Goal: Task Accomplishment & Management: Manage account settings

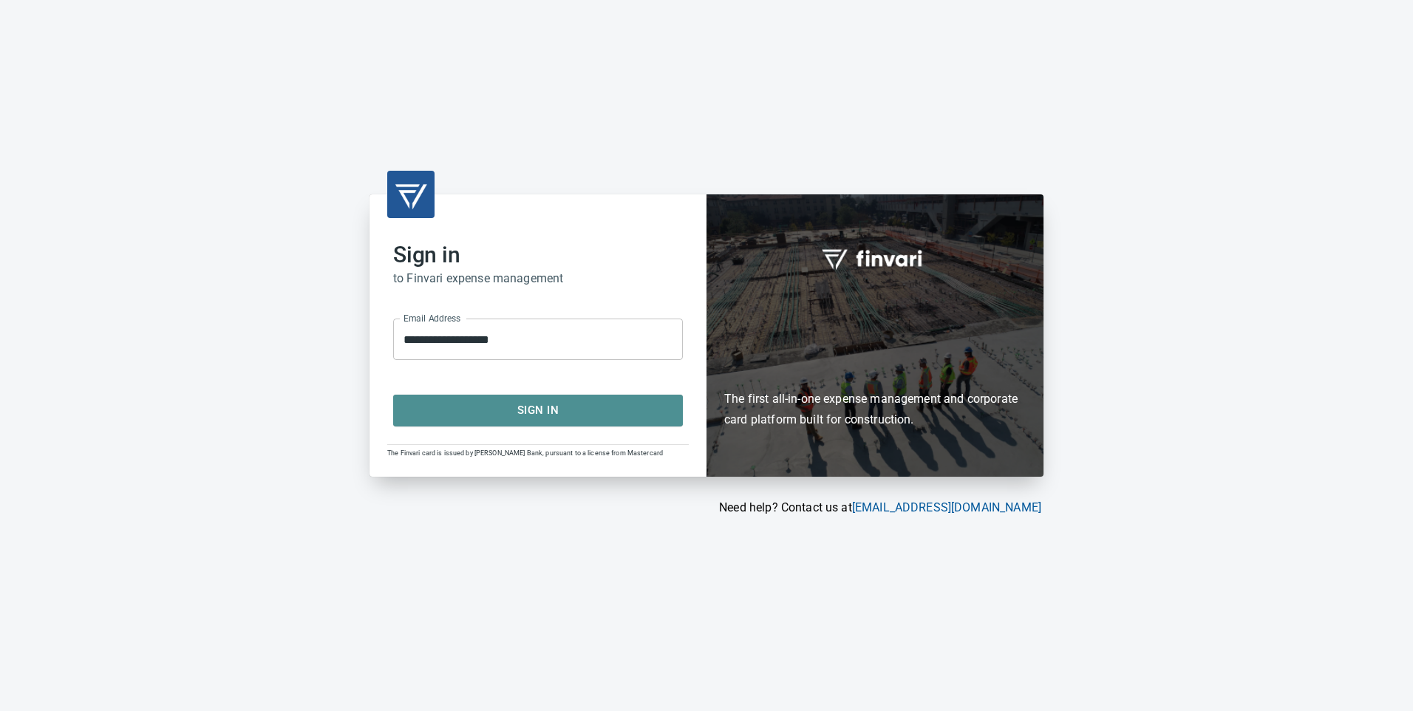
click at [534, 404] on span "Sign In" at bounding box center [537, 410] width 257 height 19
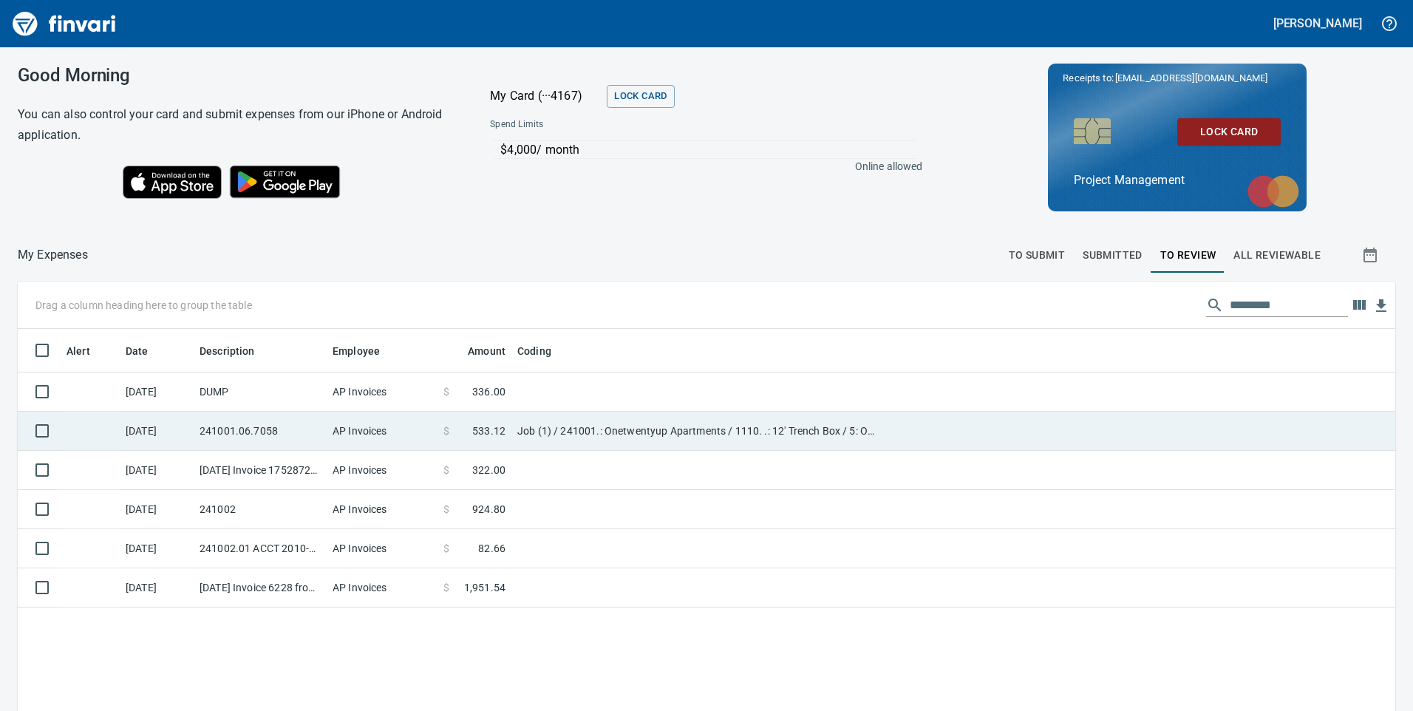
scroll to position [537, 1355]
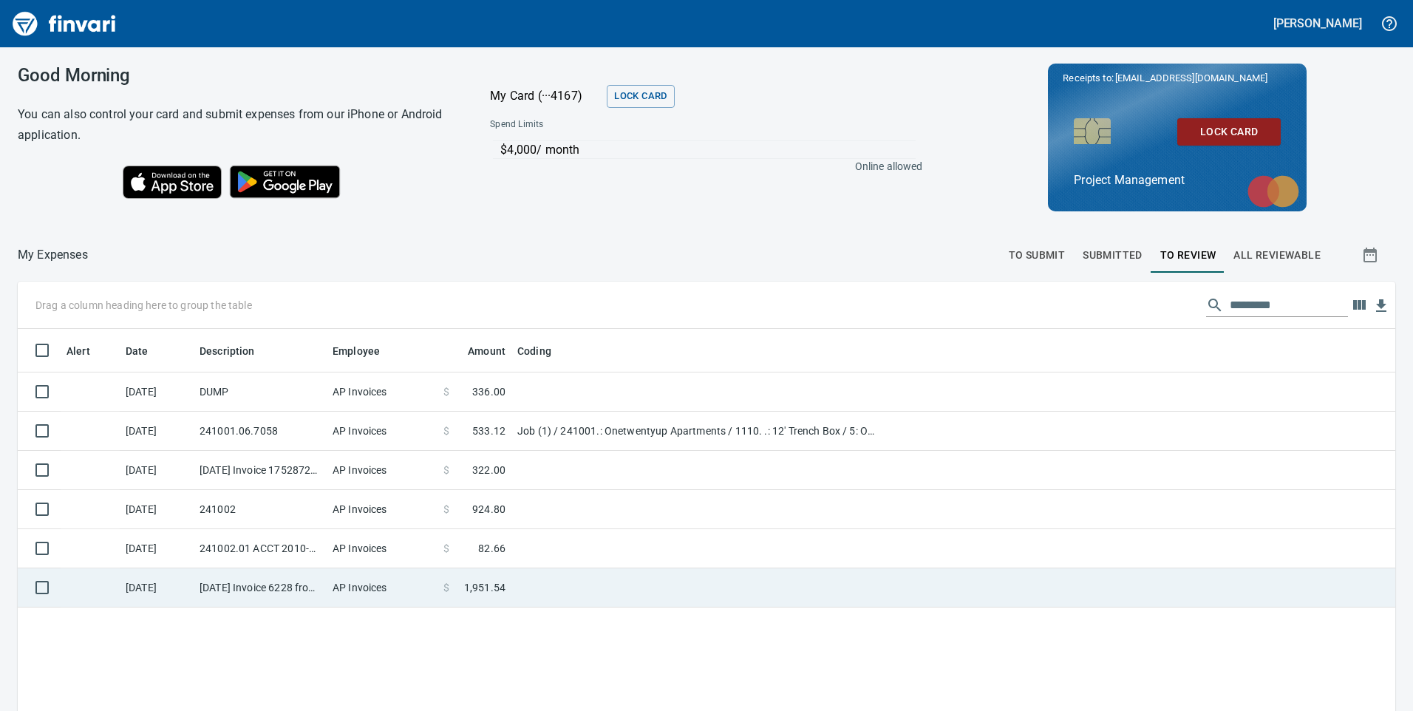
click at [273, 599] on td "[DATE] Invoice 6228 from Mck Tool & Supply Inc (1-10644)" at bounding box center [260, 587] width 133 height 39
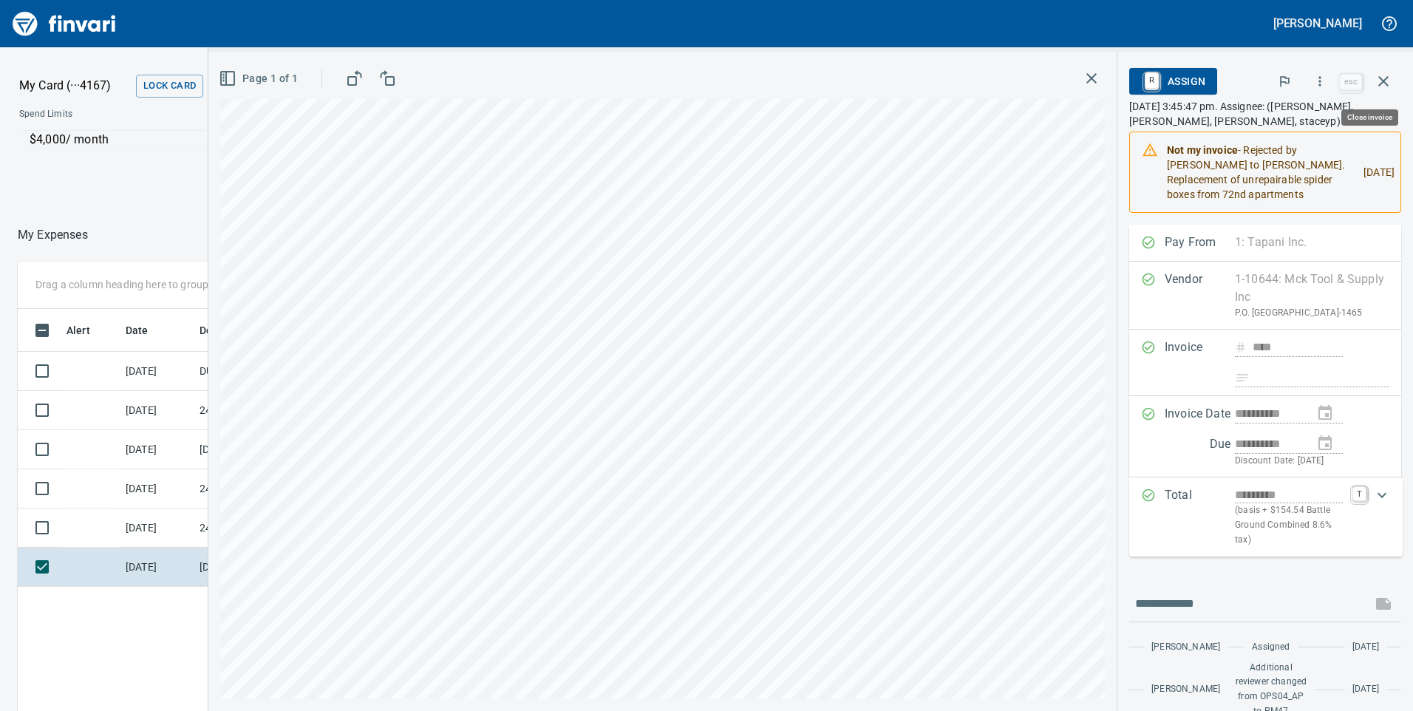
scroll to position [537, 986]
click at [1323, 80] on icon "button" at bounding box center [1320, 81] width 15 height 15
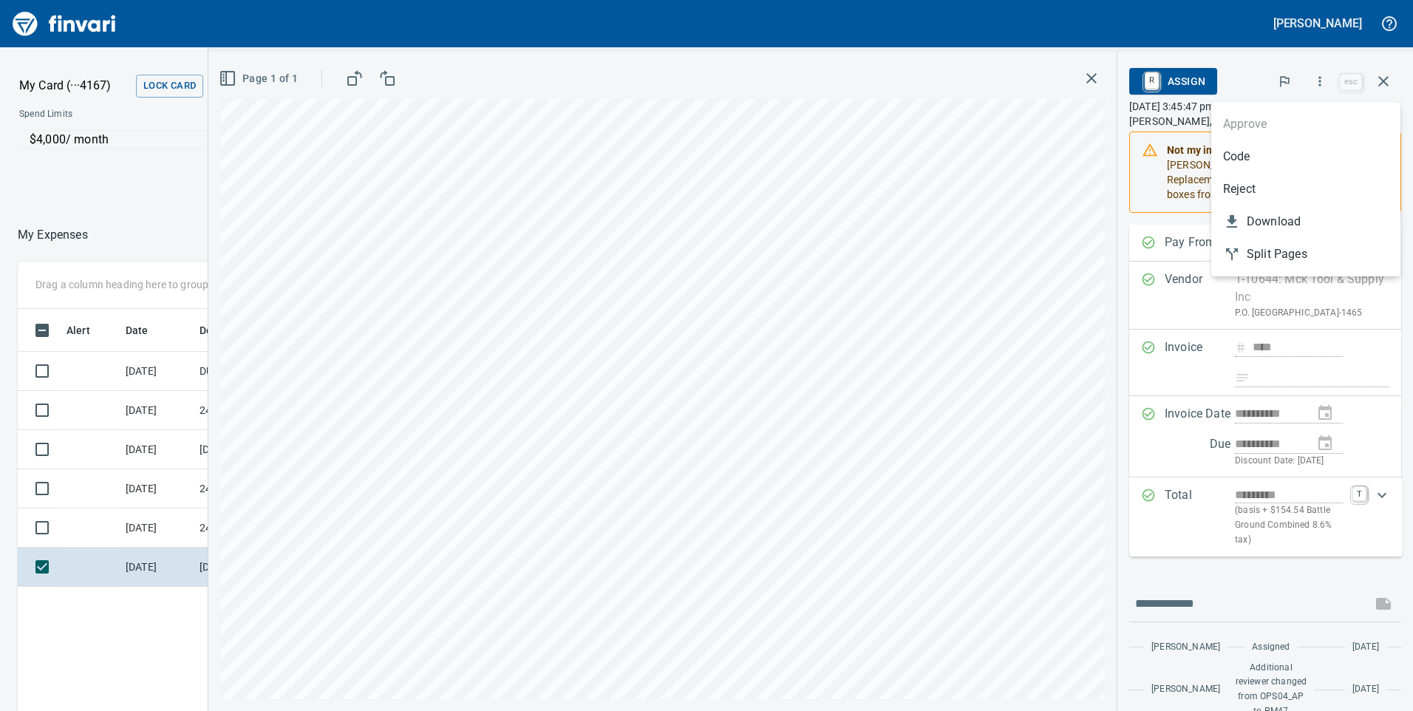
click at [1231, 162] on span "Code" at bounding box center [1306, 157] width 166 height 18
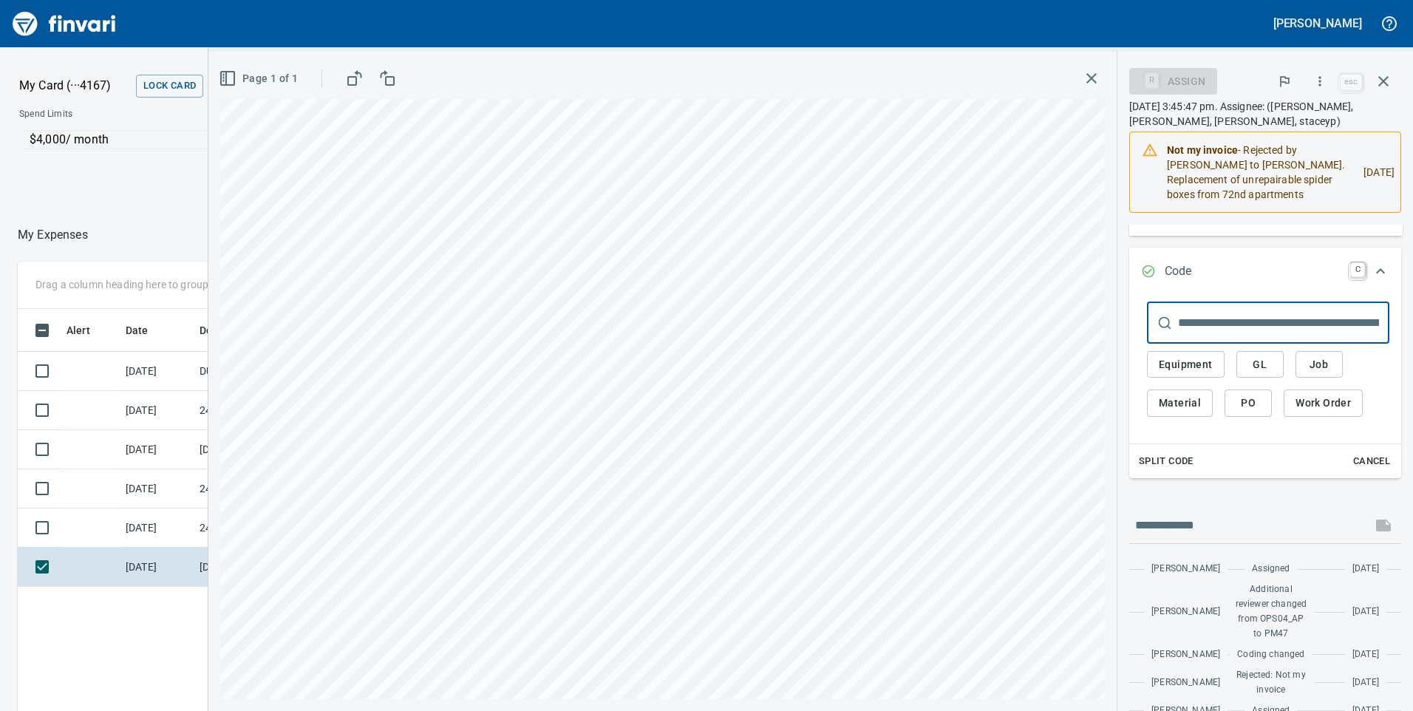
scroll to position [271, 0]
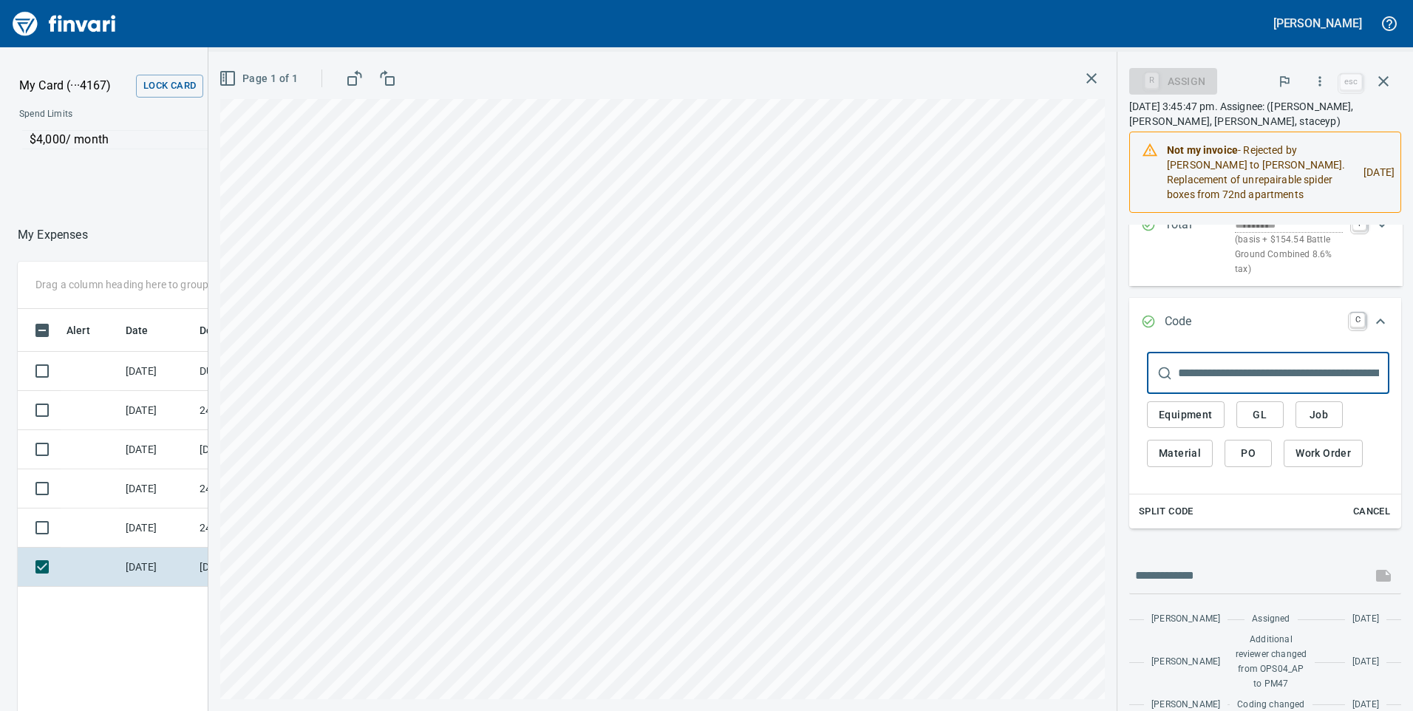
click at [1333, 429] on button "Job" at bounding box center [1319, 414] width 47 height 27
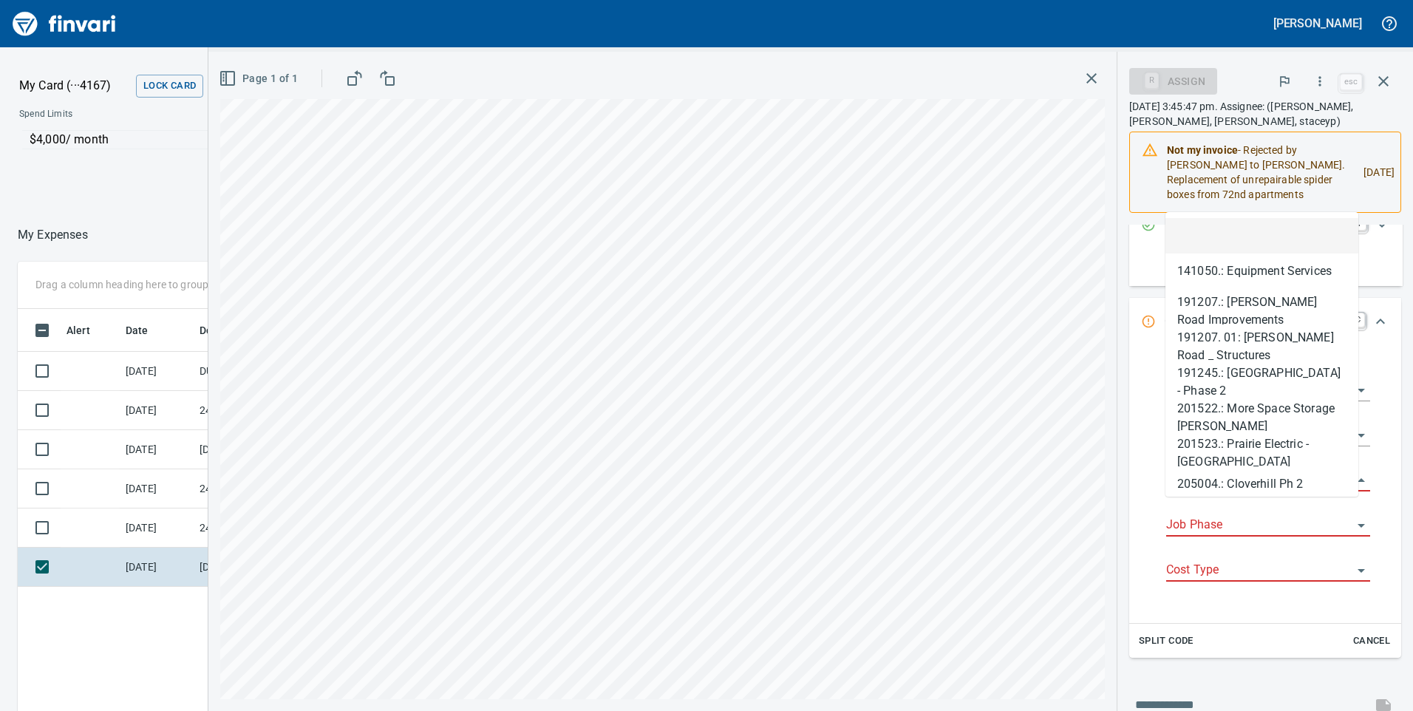
click at [1224, 499] on body "[PERSON_NAME] My Card (···4167) Lock Card Spend Limits $4,000 / month Online al…" at bounding box center [706, 355] width 1413 height 711
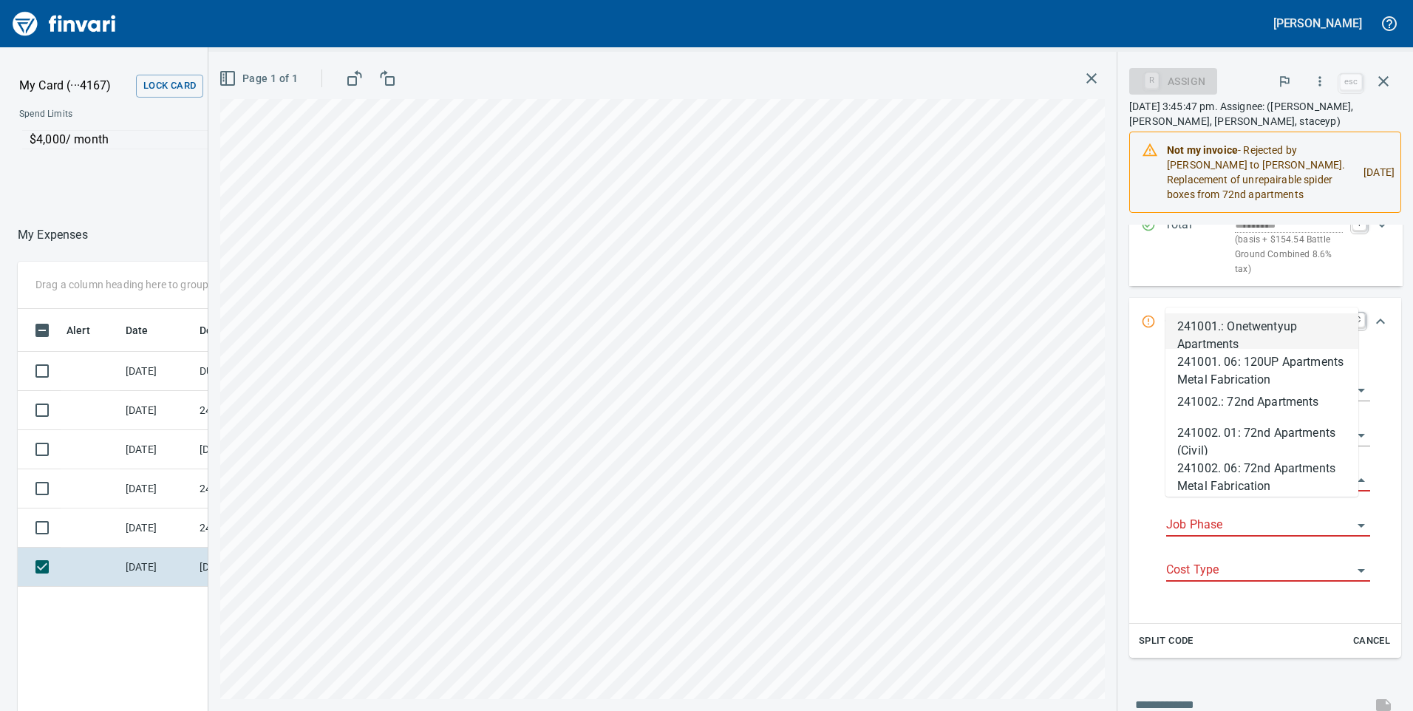
scroll to position [537, 986]
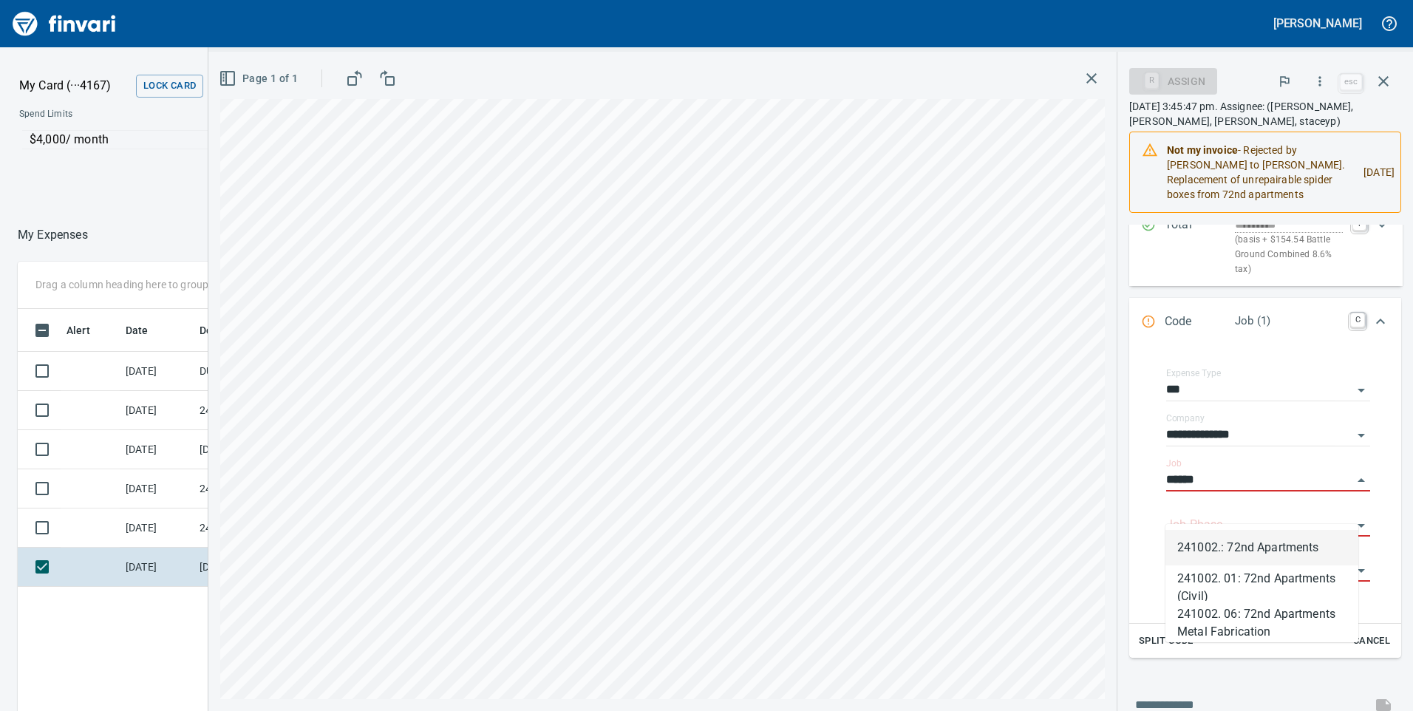
click at [1254, 549] on li "241002.: 72nd Apartments" at bounding box center [1262, 547] width 193 height 35
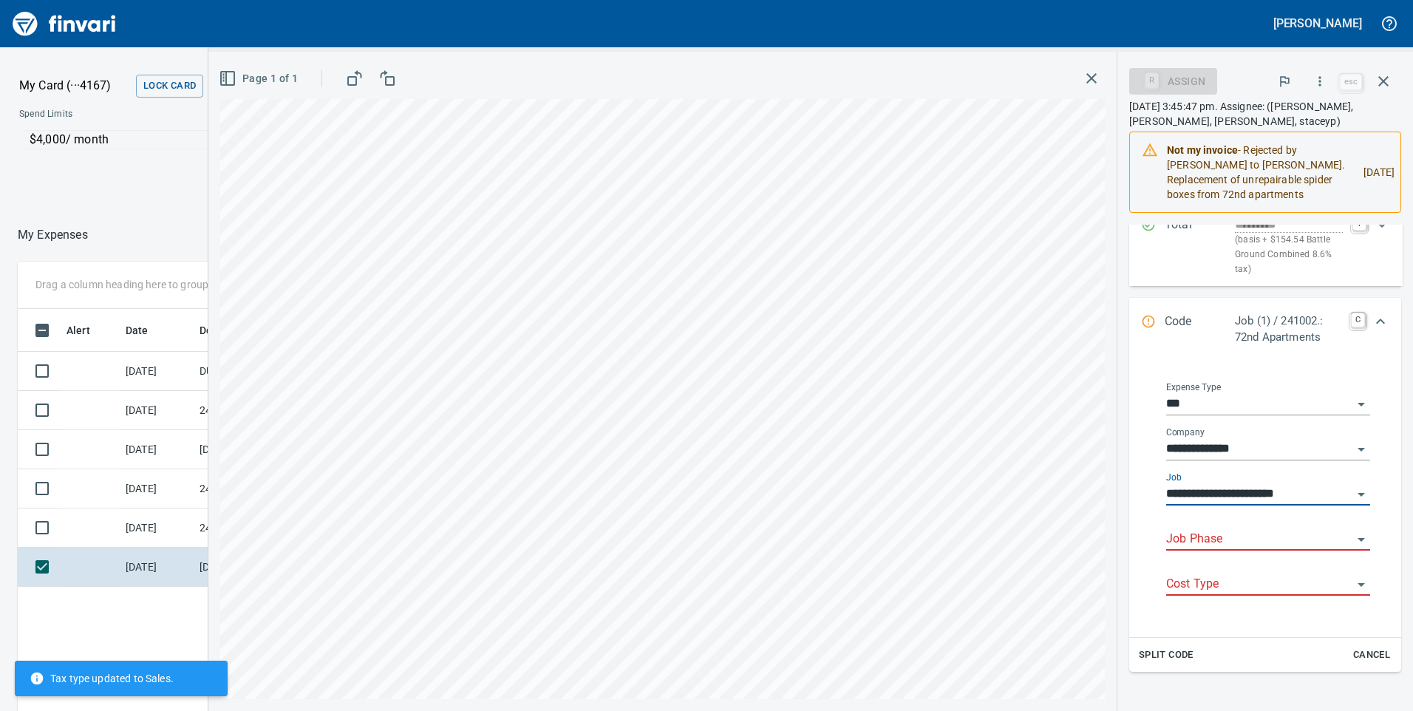
click at [1232, 551] on div "Job Phase" at bounding box center [1268, 533] width 204 height 33
type input "**********"
click at [1236, 550] on input "Job Phase" at bounding box center [1259, 539] width 186 height 21
click at [1225, 615] on li "1003. 09.: Temp Power and Construction Lighting" at bounding box center [1262, 606] width 193 height 35
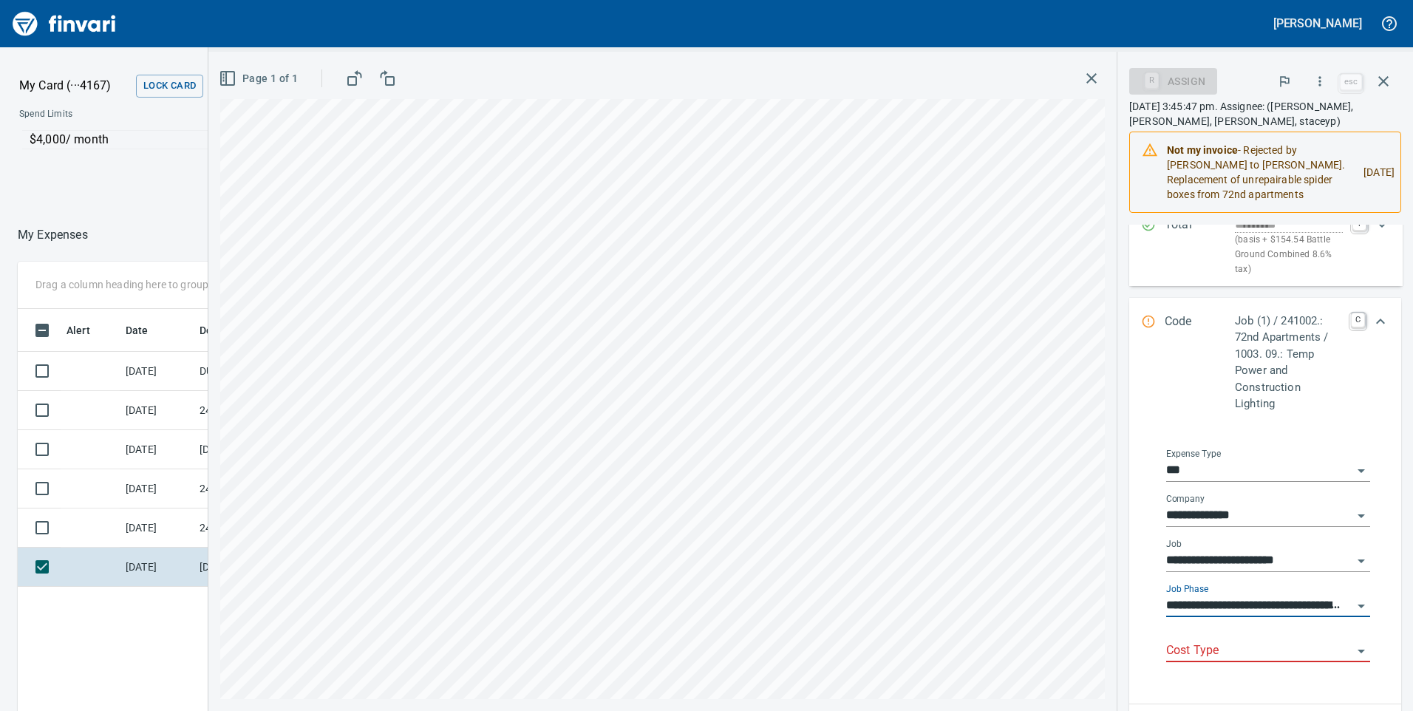
click at [1236, 662] on div "Cost Type" at bounding box center [1268, 645] width 204 height 33
type input "**********"
click at [1237, 661] on input "Cost Type" at bounding box center [1259, 651] width 186 height 21
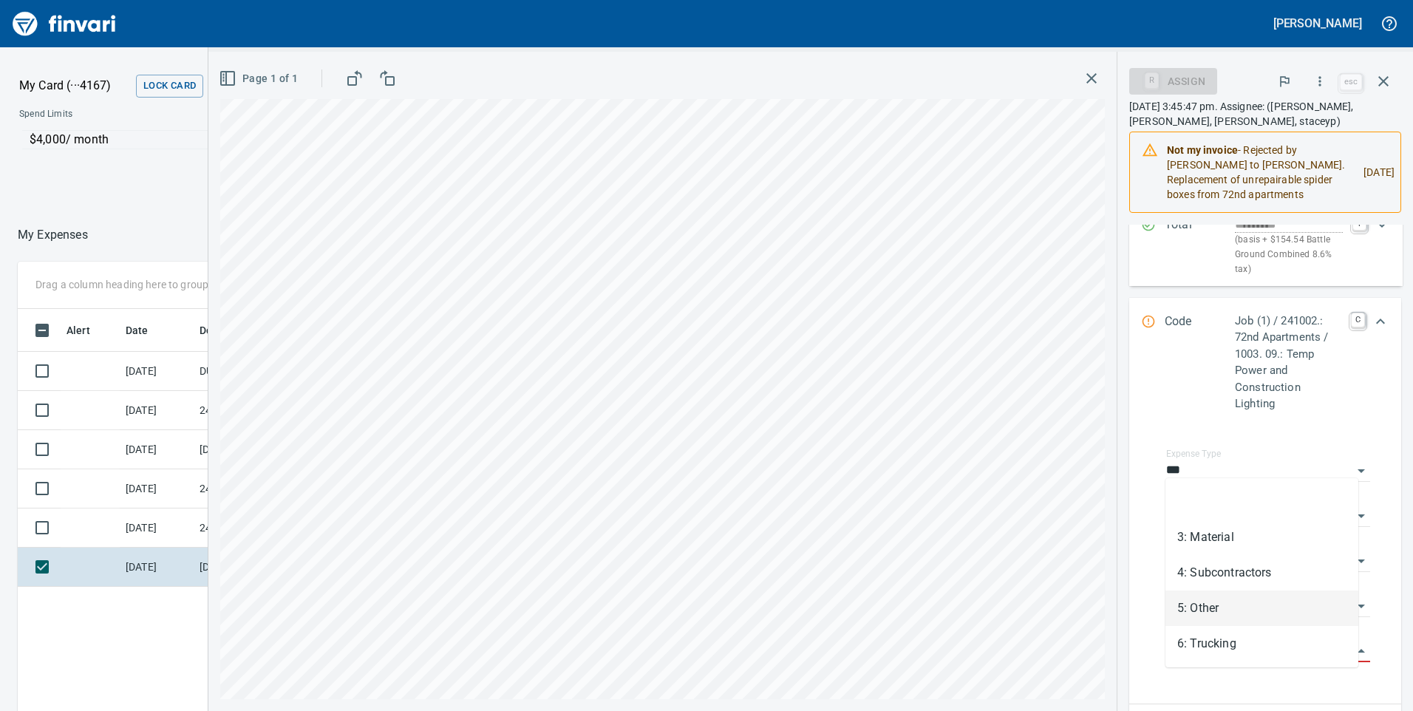
click at [1218, 599] on li "5: Other" at bounding box center [1262, 608] width 193 height 35
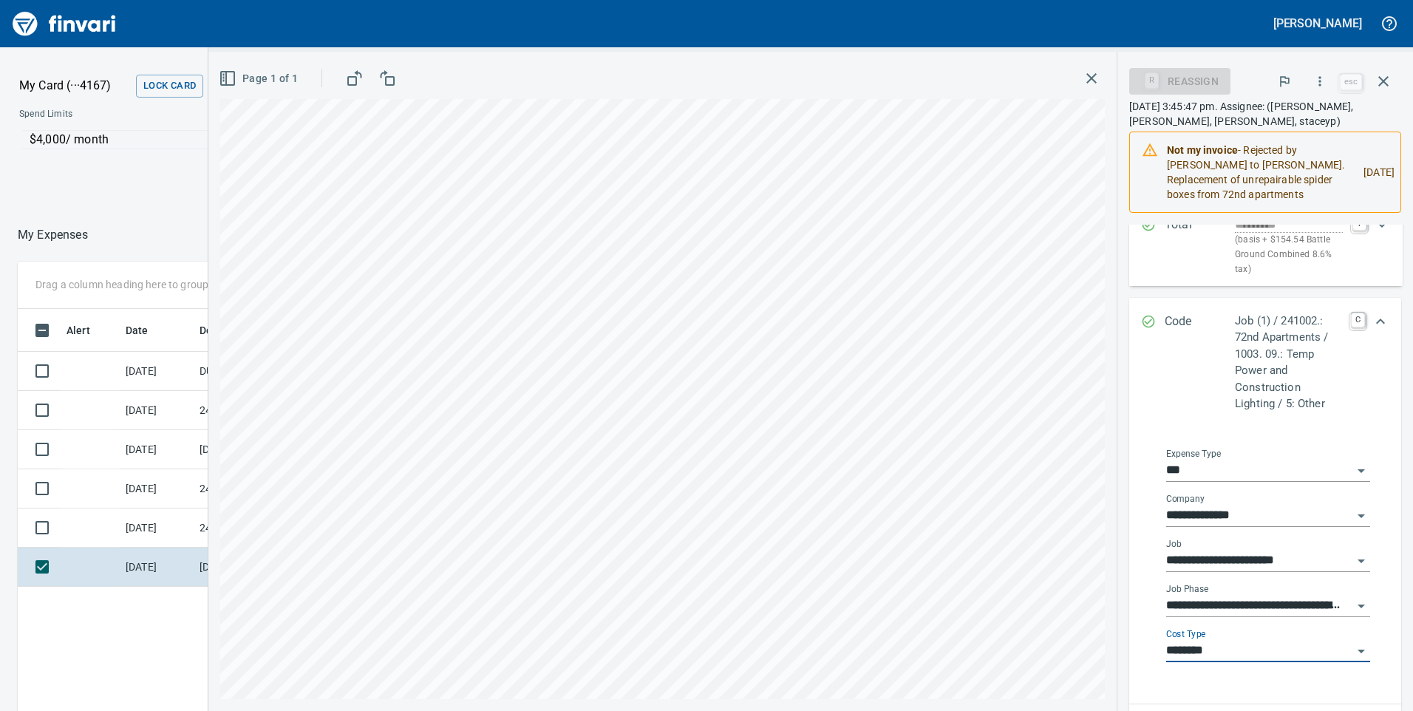
type input "********"
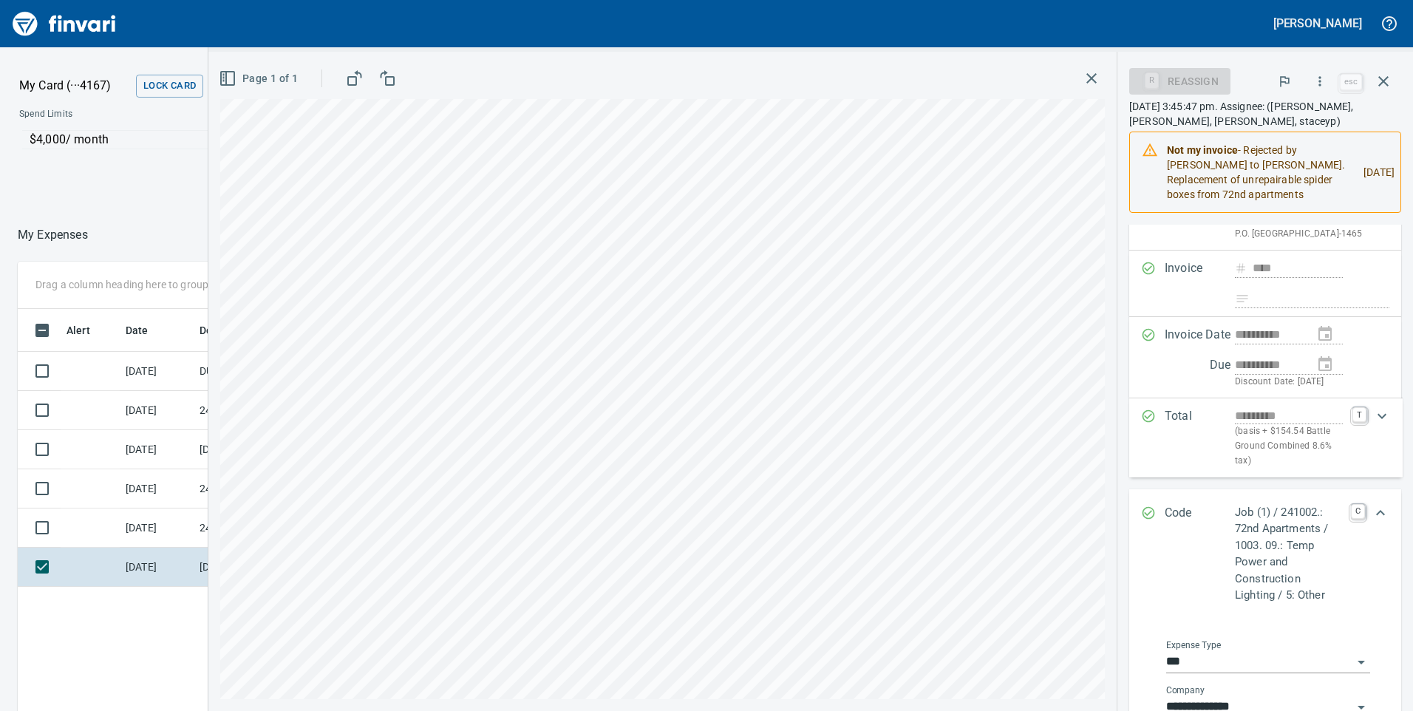
scroll to position [0, 0]
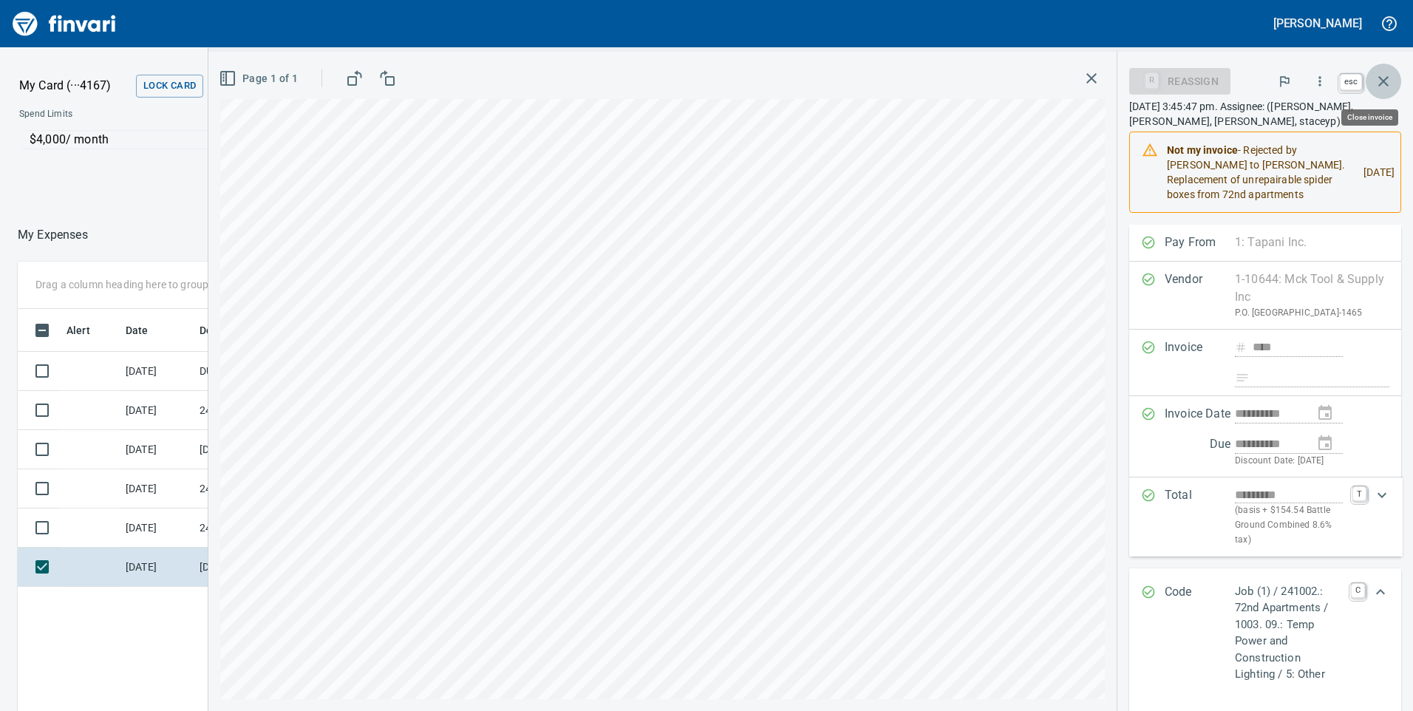
click at [1387, 86] on icon "button" at bounding box center [1384, 81] width 18 height 18
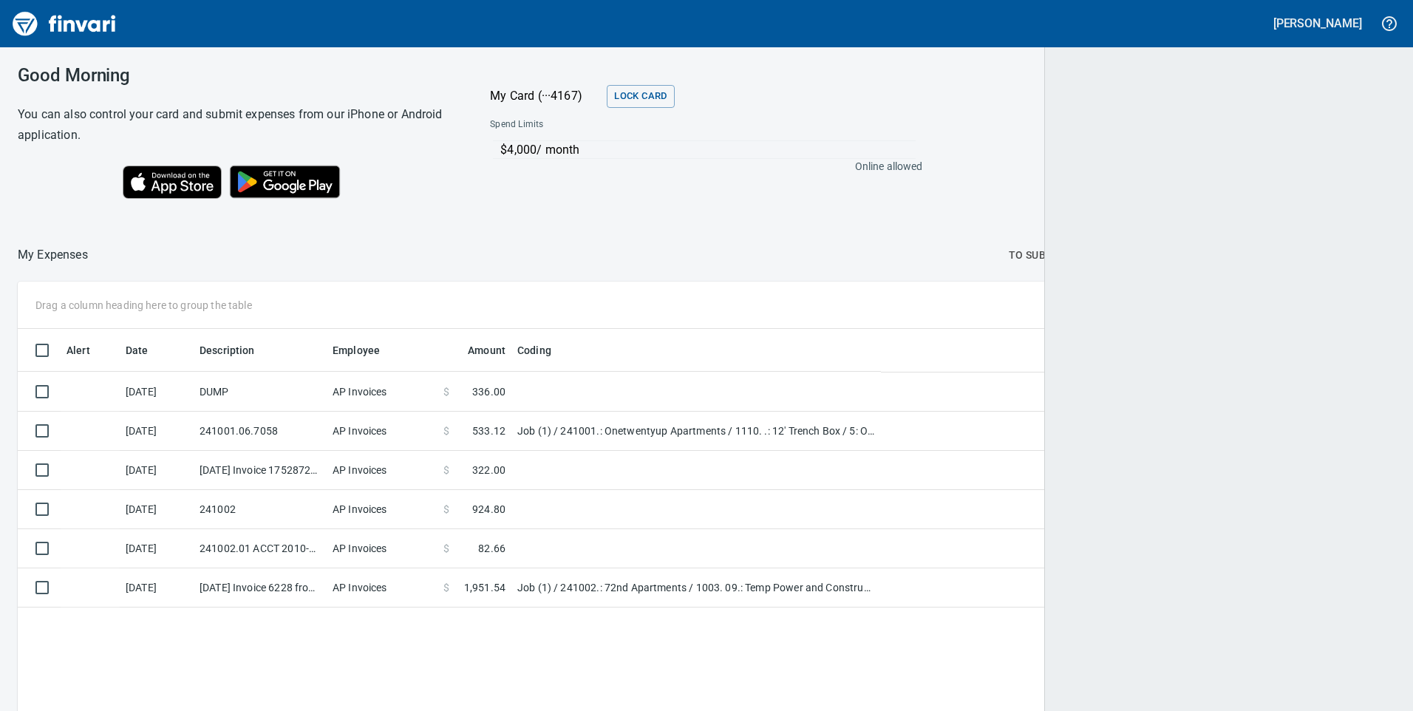
scroll to position [537, 1353]
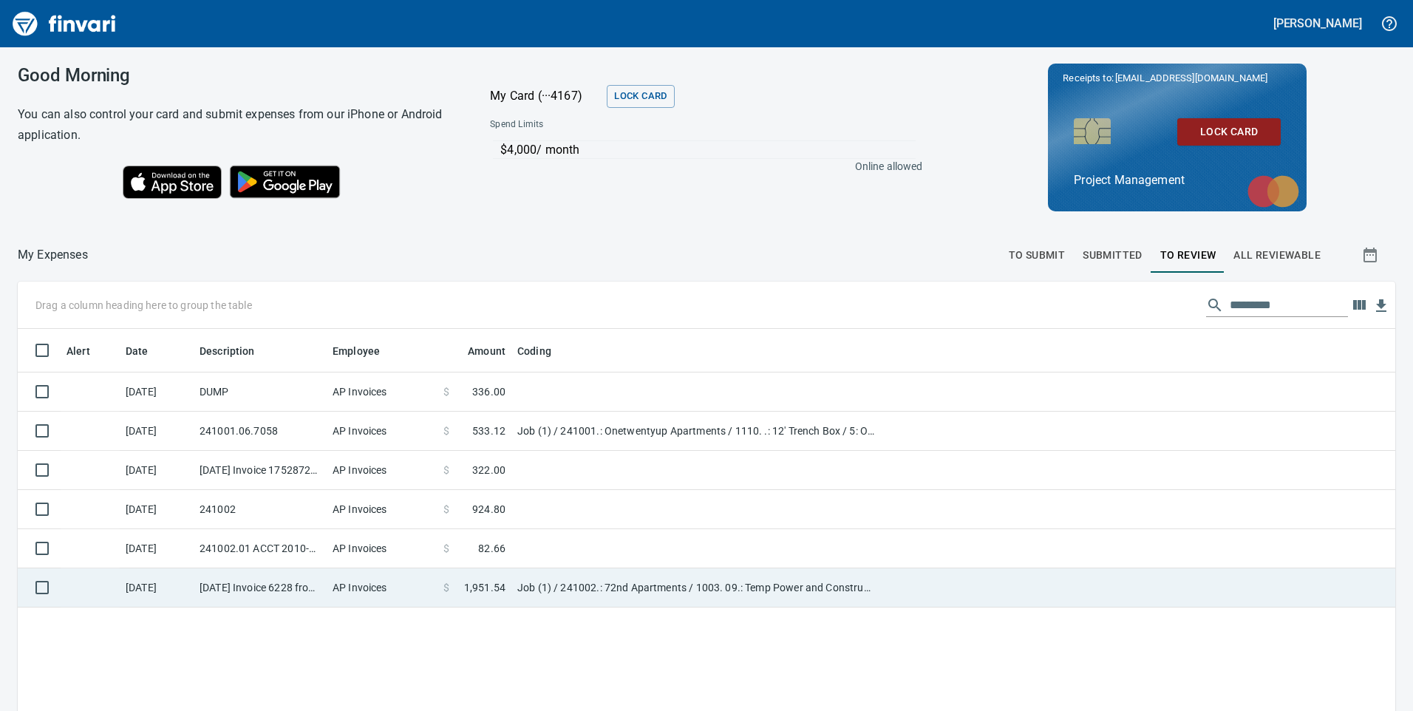
click at [377, 591] on td "AP Invoices" at bounding box center [382, 587] width 111 height 39
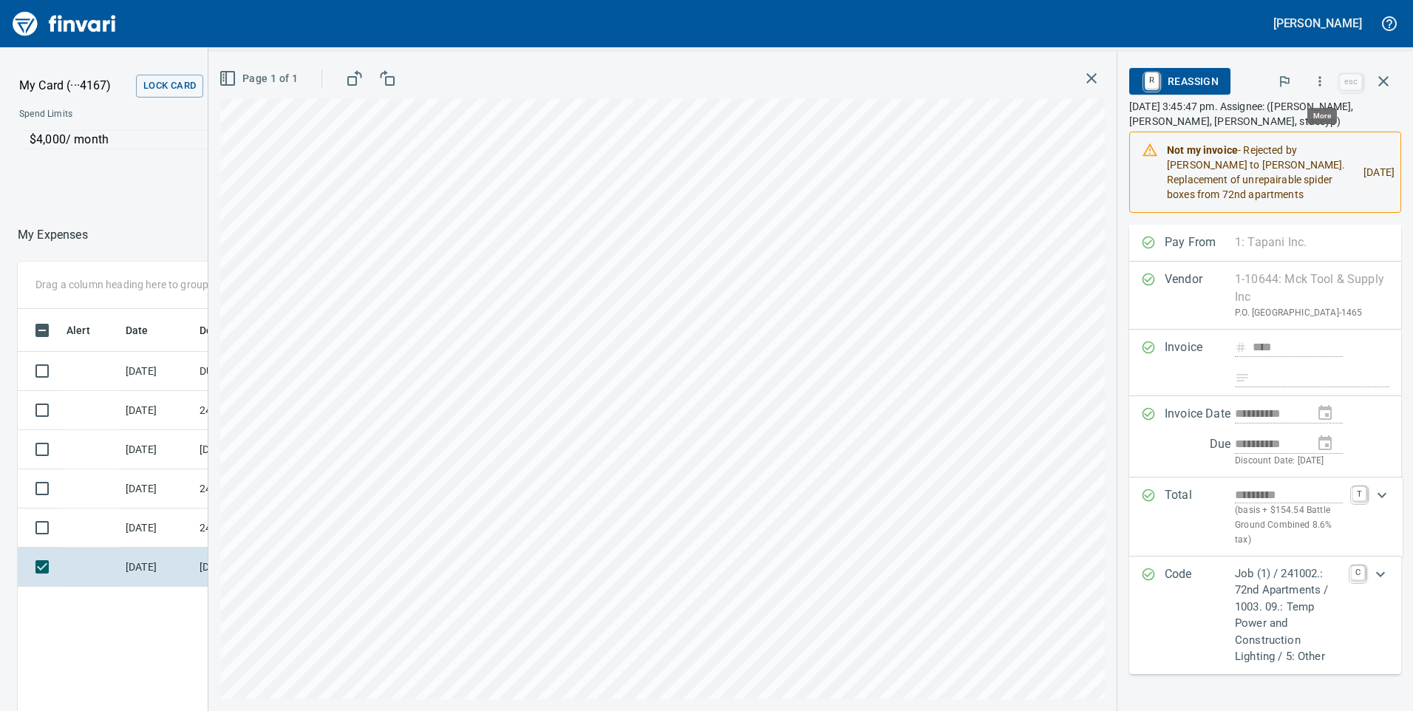
scroll to position [537, 986]
click at [1324, 87] on icon "button" at bounding box center [1320, 81] width 15 height 15
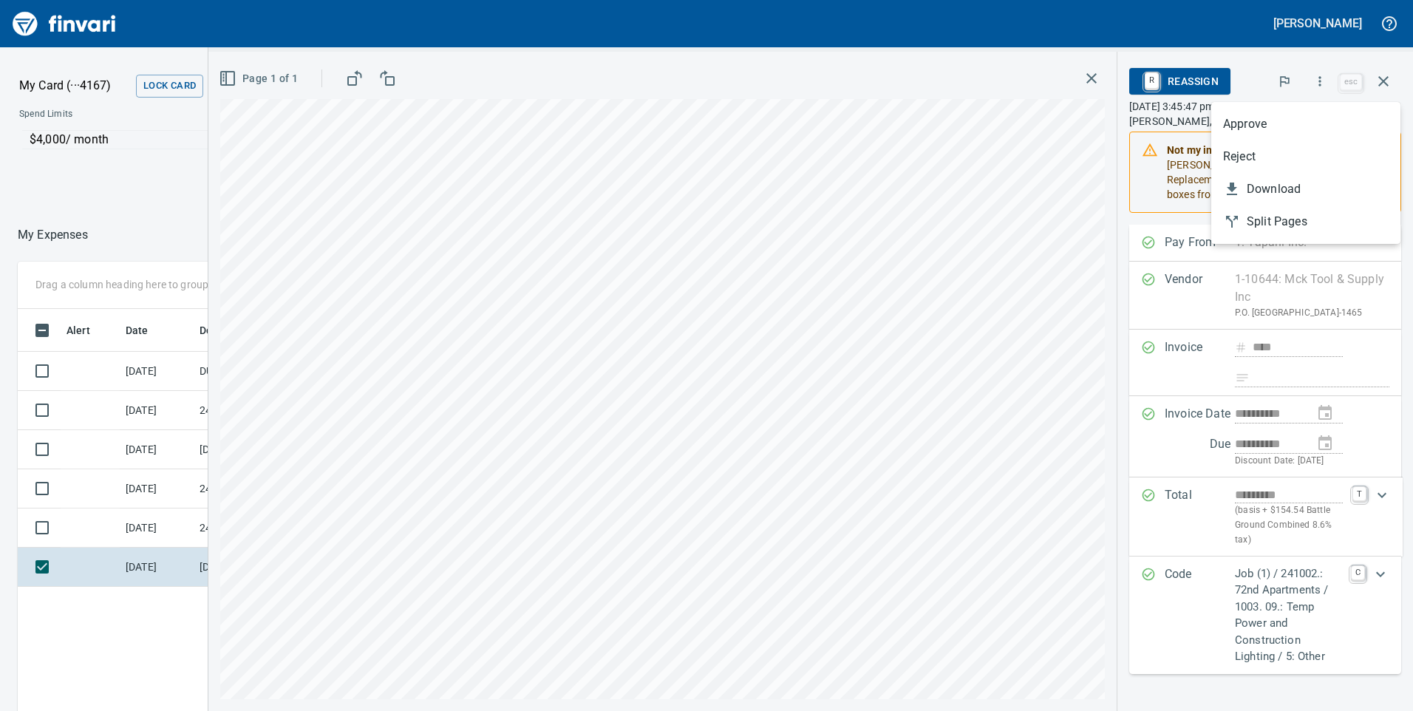
click at [1243, 121] on span "Approve" at bounding box center [1306, 124] width 166 height 18
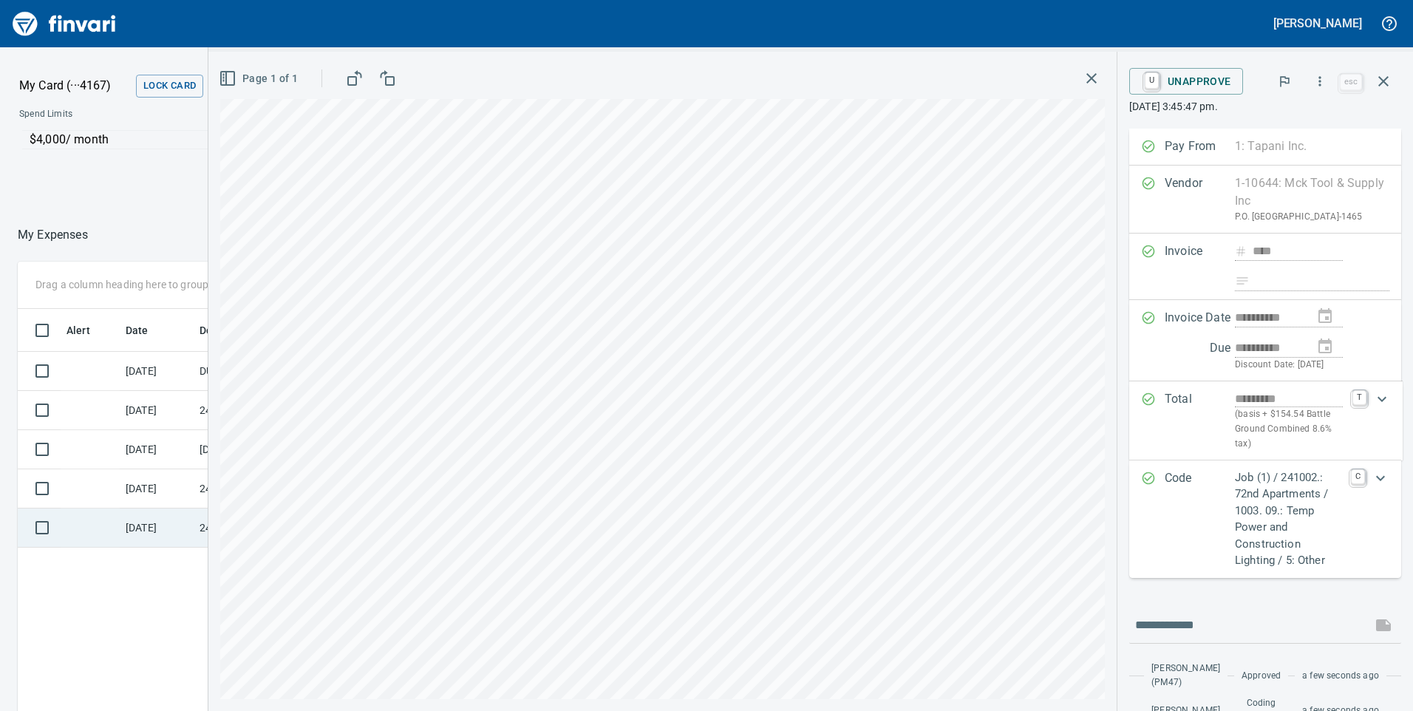
click at [152, 532] on td "[DATE]" at bounding box center [157, 527] width 74 height 39
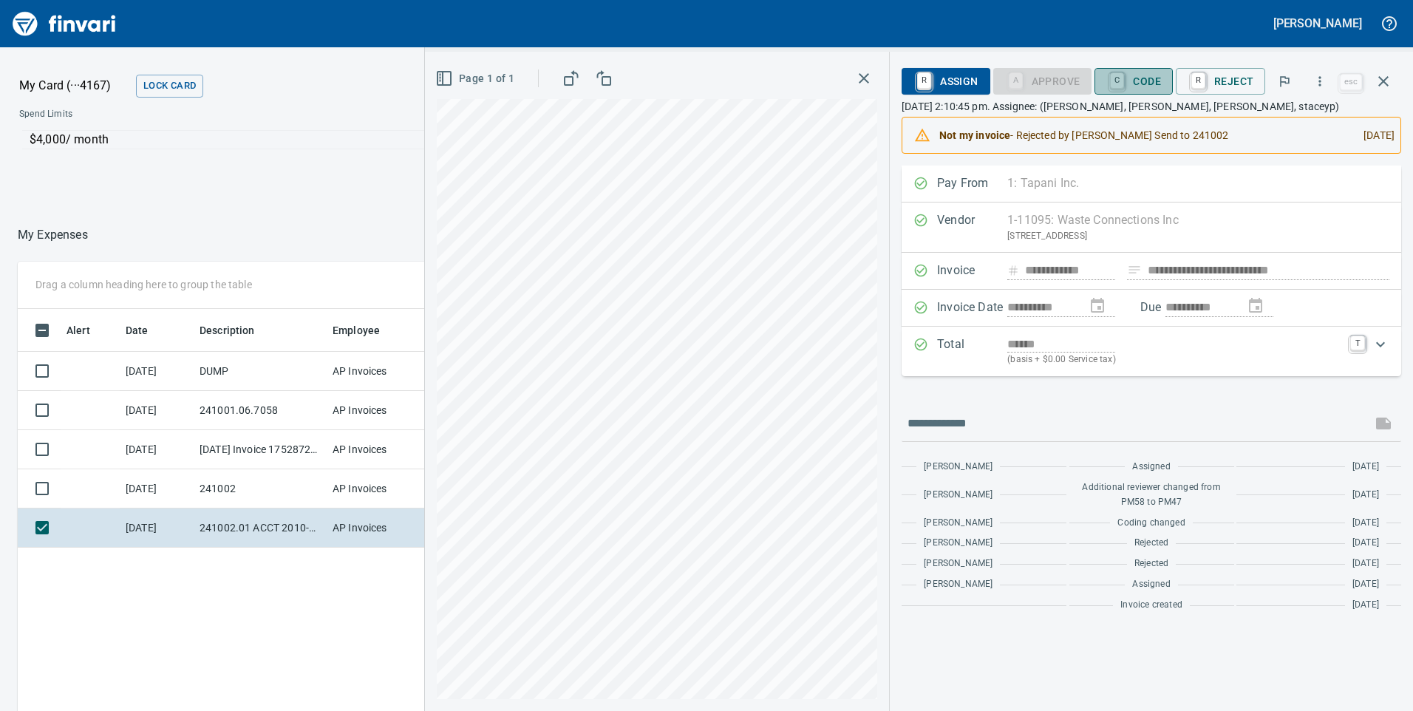
click at [1140, 76] on span "C Code" at bounding box center [1133, 81] width 55 height 25
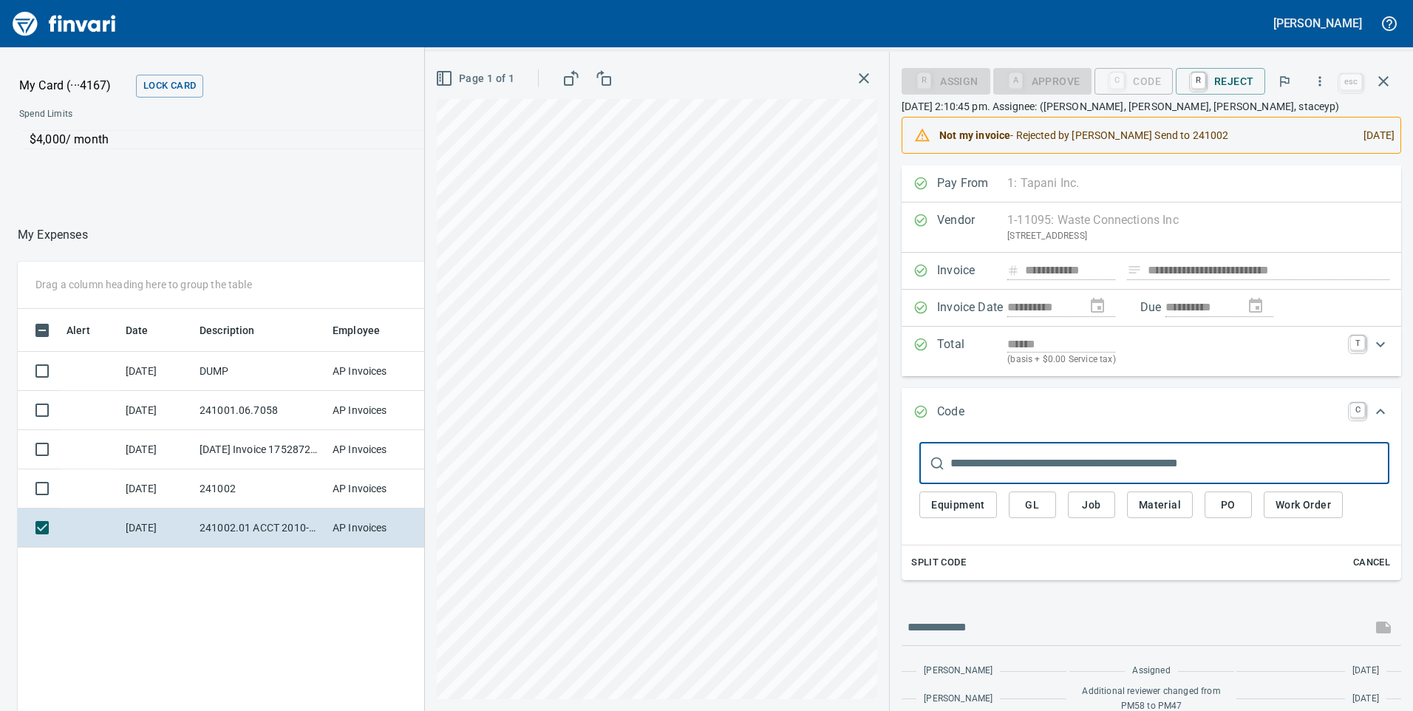
scroll to position [537, 986]
click at [1100, 504] on span "Job" at bounding box center [1092, 505] width 24 height 18
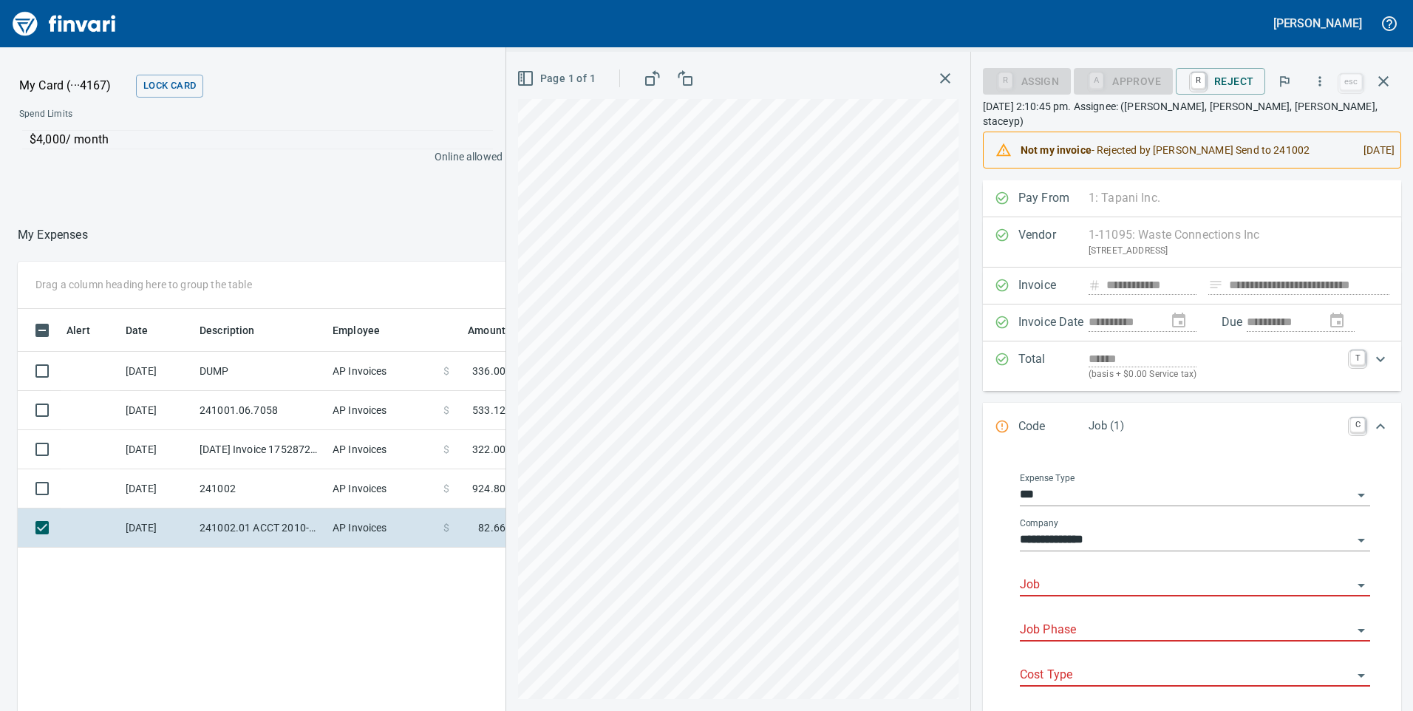
click at [1065, 575] on input "Job" at bounding box center [1186, 585] width 333 height 21
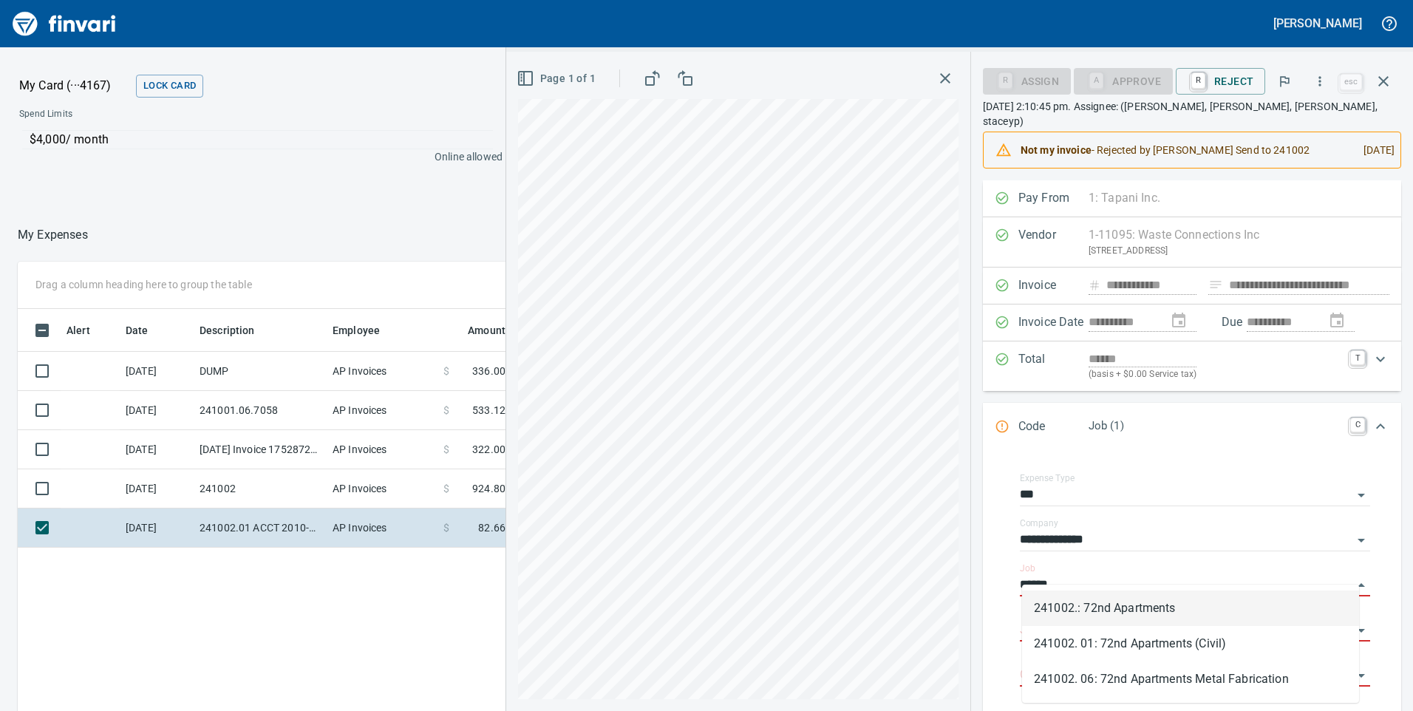
click at [1086, 604] on li "241002.: 72nd Apartments" at bounding box center [1190, 608] width 337 height 35
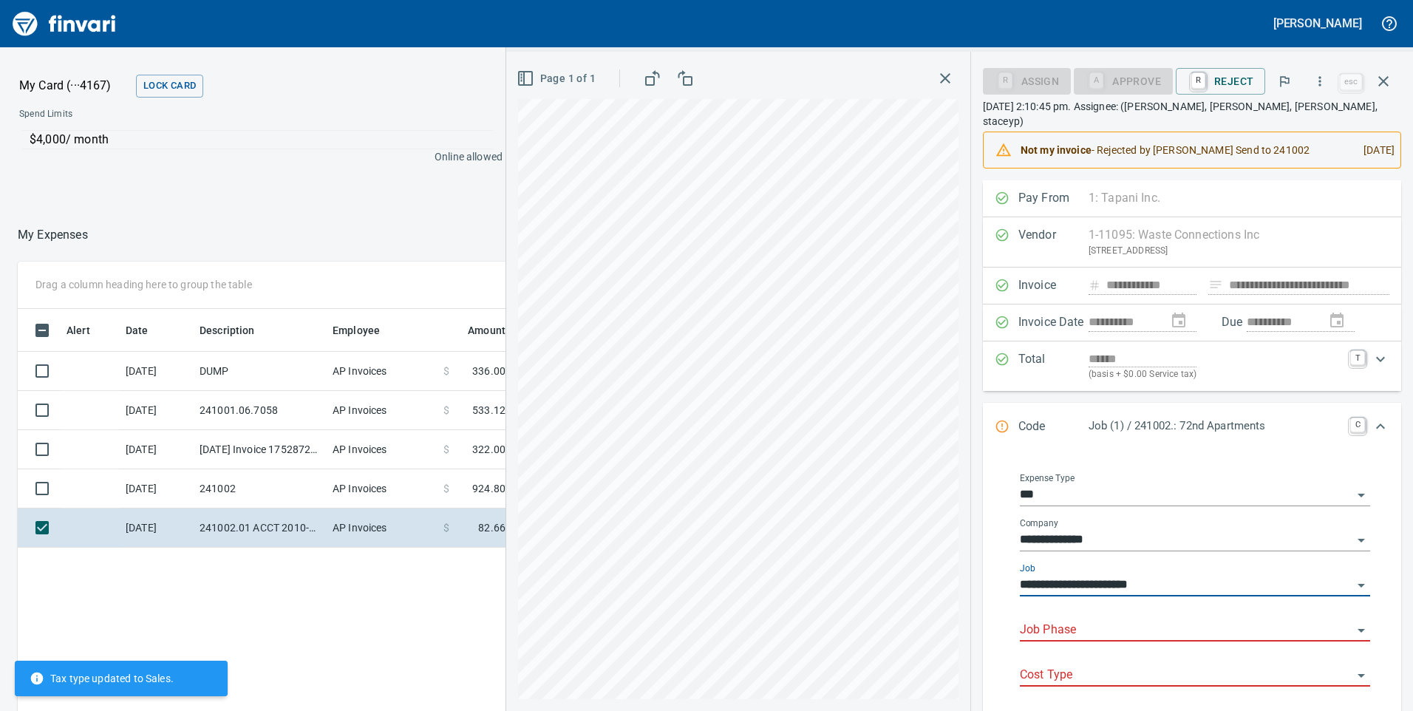
type input "**********"
click at [1090, 620] on input "Job Phase" at bounding box center [1186, 630] width 333 height 21
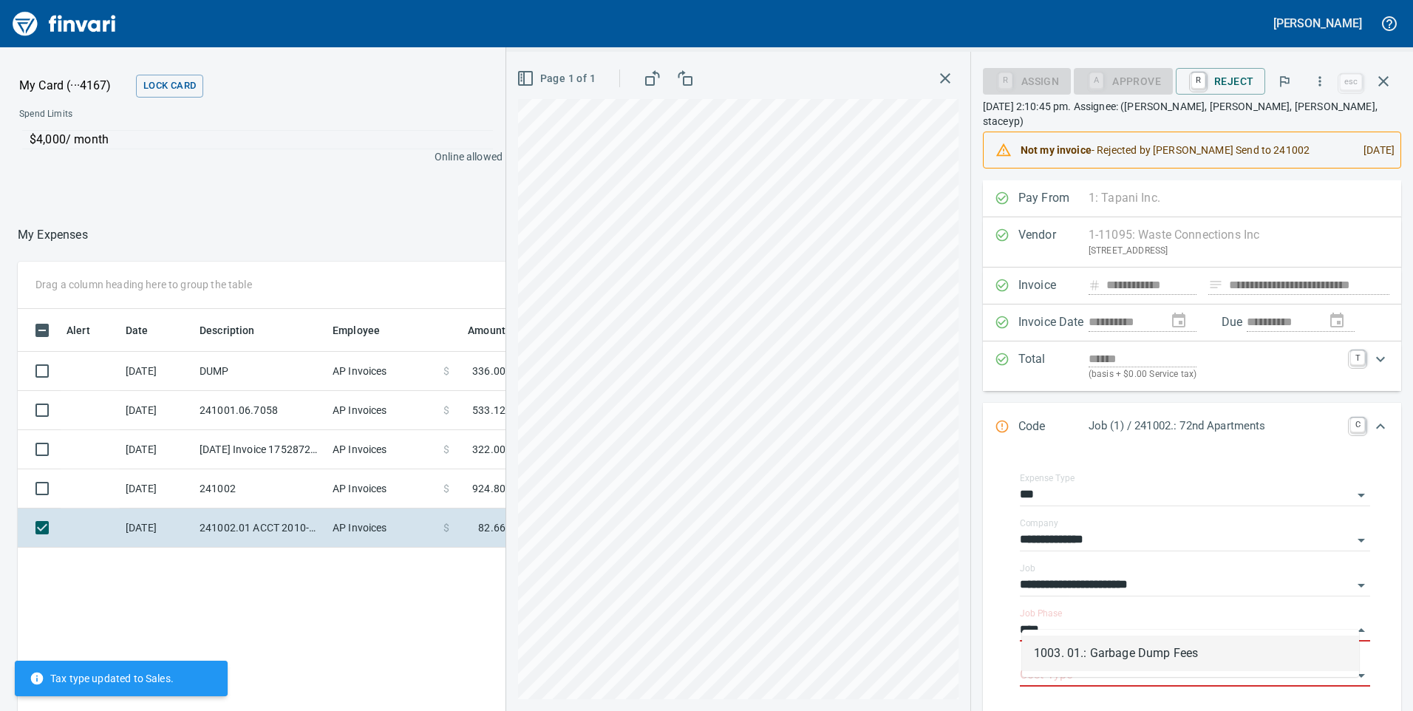
click at [1136, 662] on li "1003. 01.: Garbage Dump Fees" at bounding box center [1190, 653] width 337 height 35
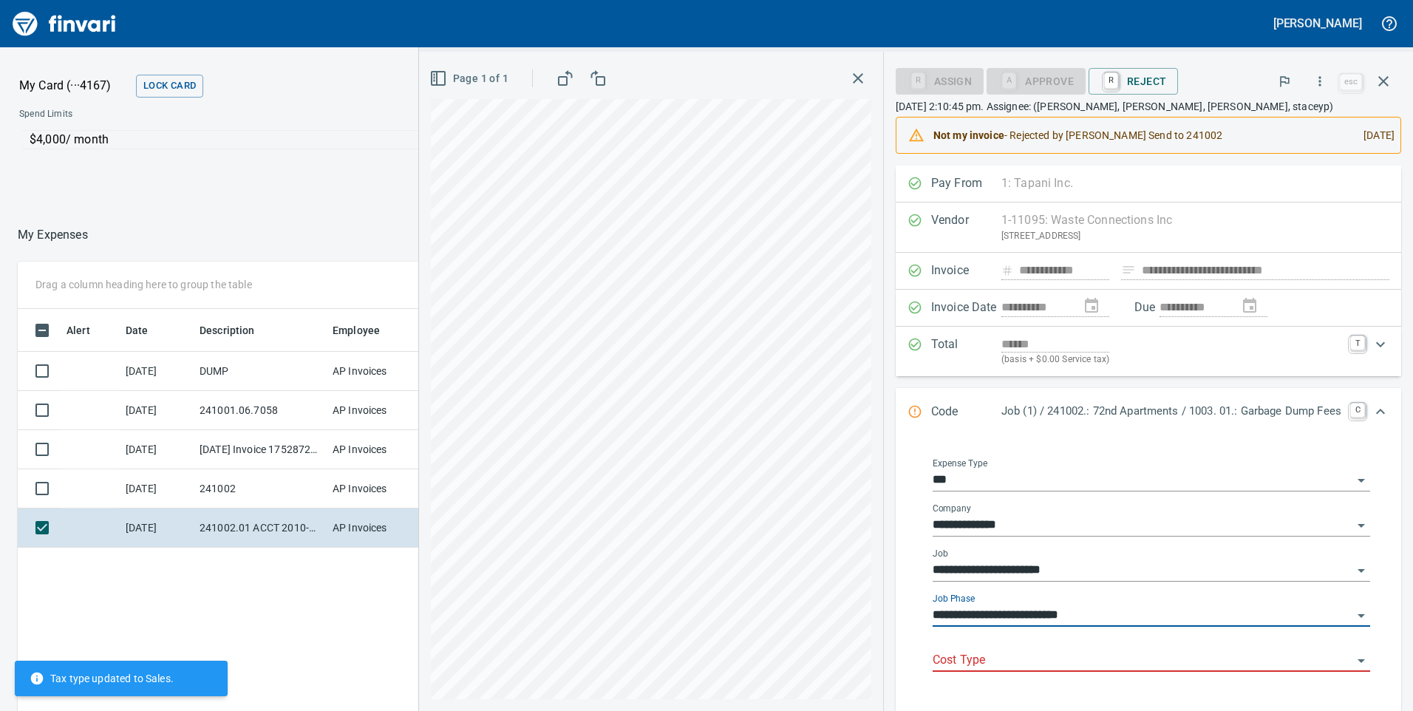
type input "**********"
click at [1106, 661] on input "Cost Type" at bounding box center [1143, 660] width 420 height 21
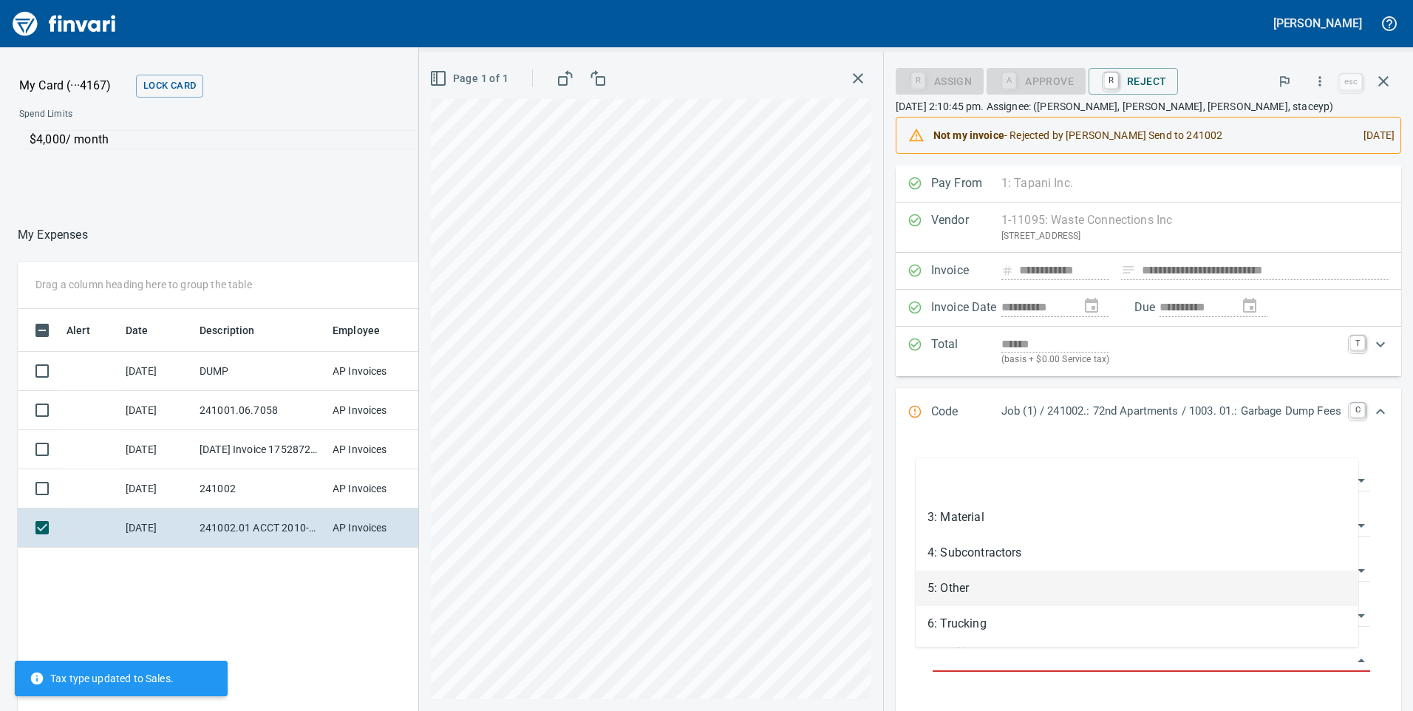
click at [958, 585] on li "5: Other" at bounding box center [1137, 588] width 443 height 35
type input "********"
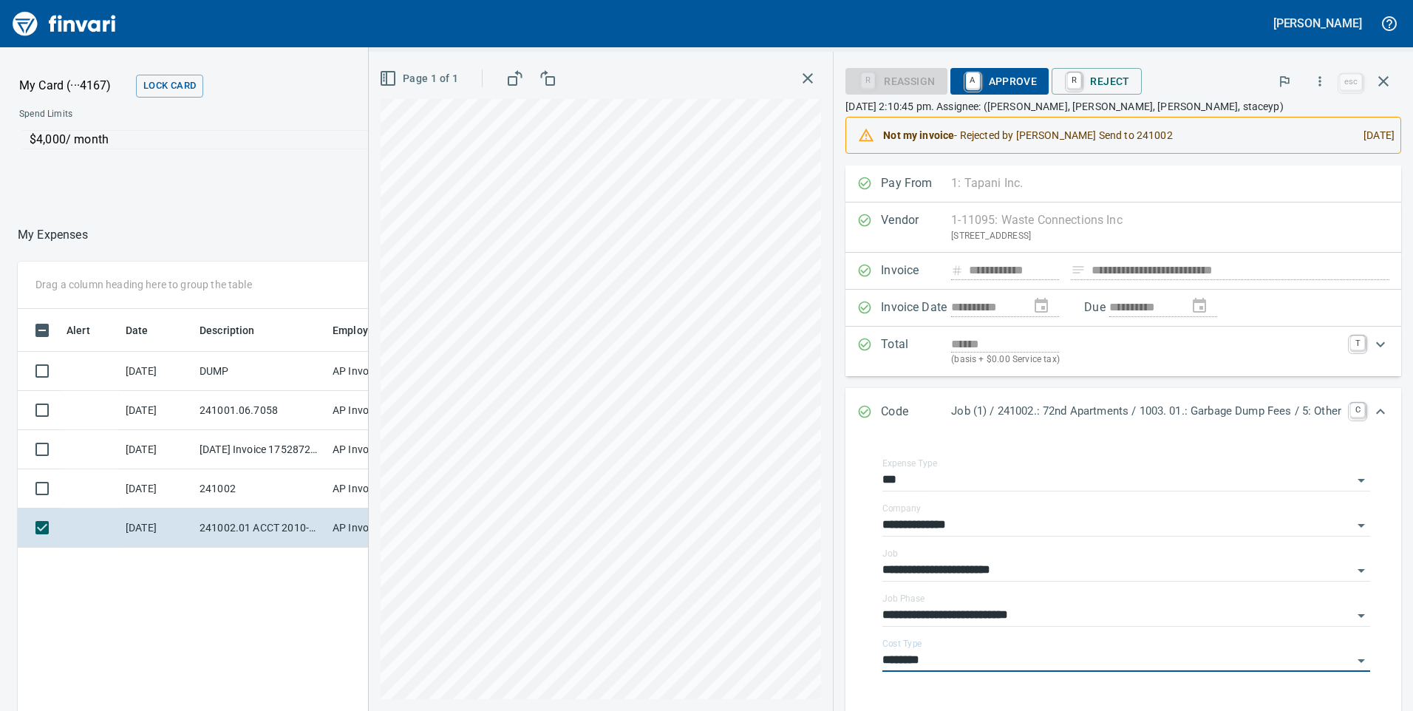
click at [998, 83] on span "A Approve" at bounding box center [999, 81] width 75 height 25
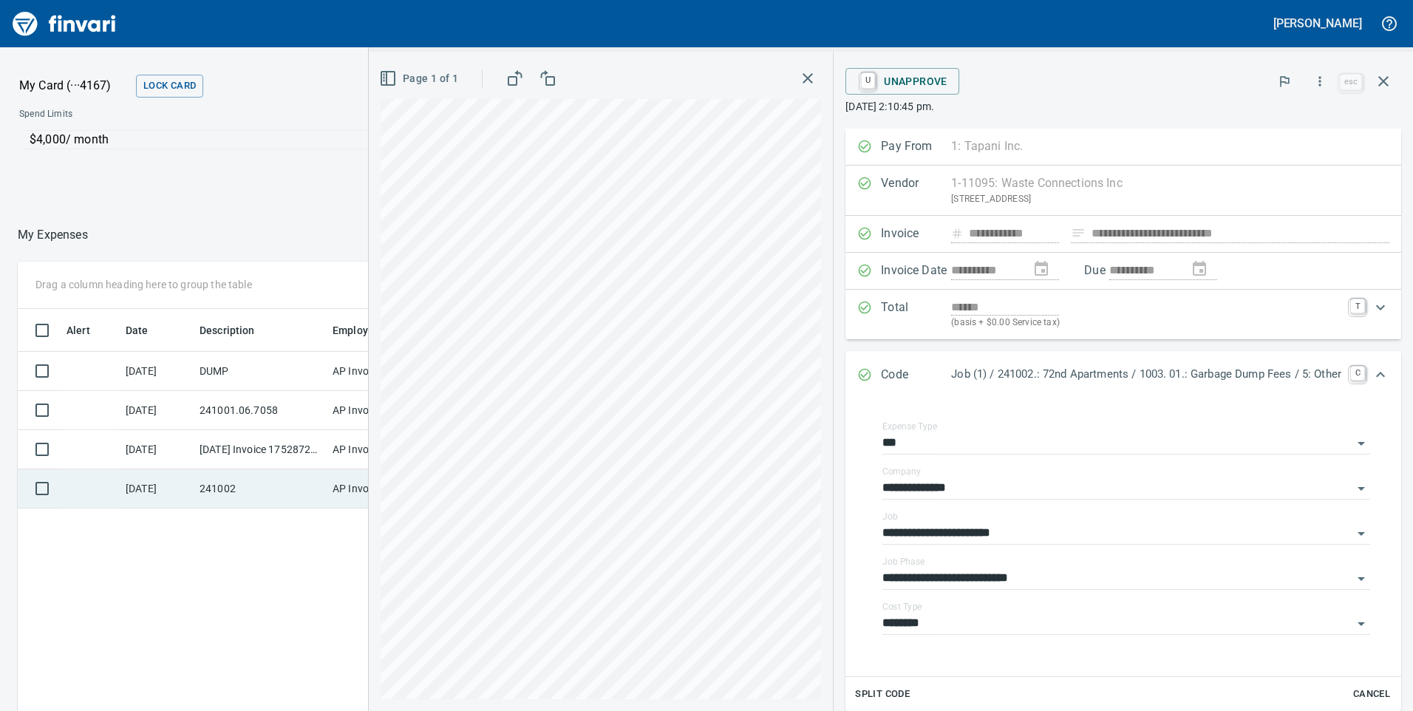
click at [233, 477] on td "241002" at bounding box center [260, 488] width 133 height 39
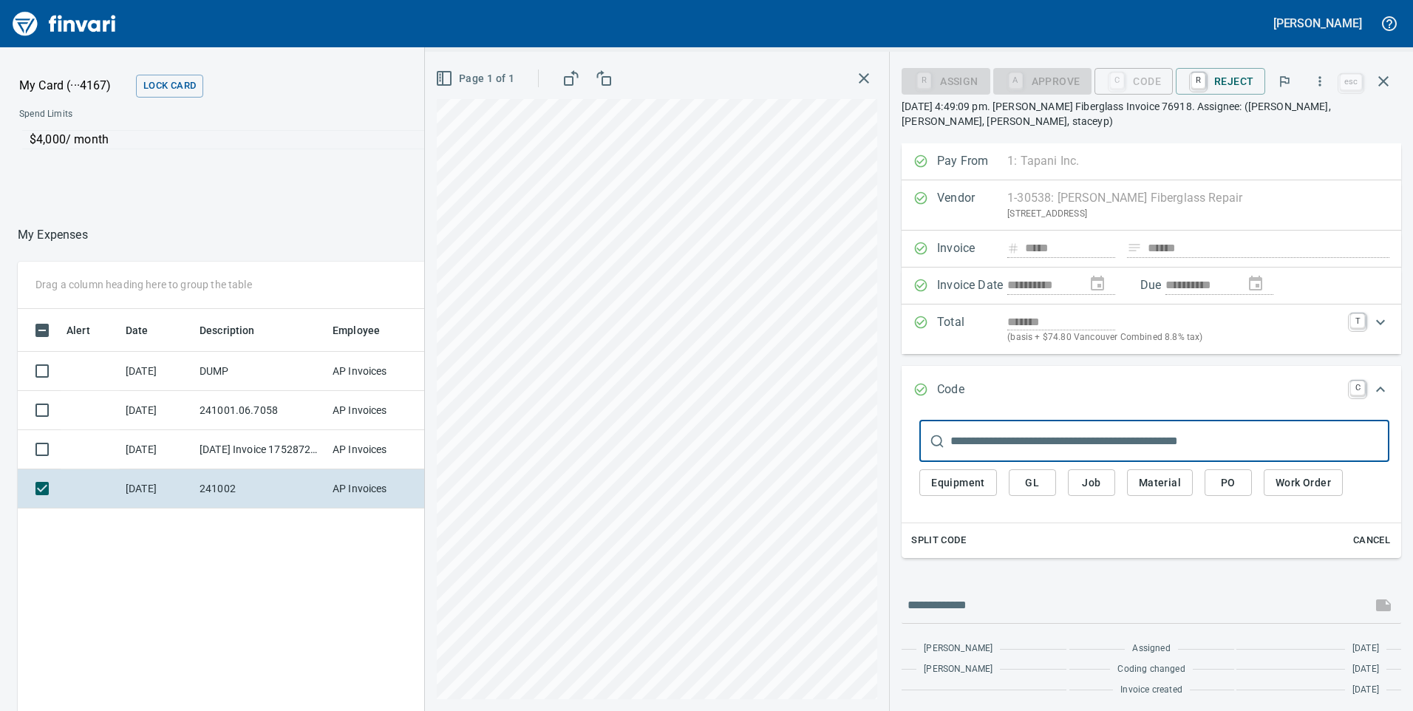
click at [1106, 488] on button "Job" at bounding box center [1091, 482] width 47 height 27
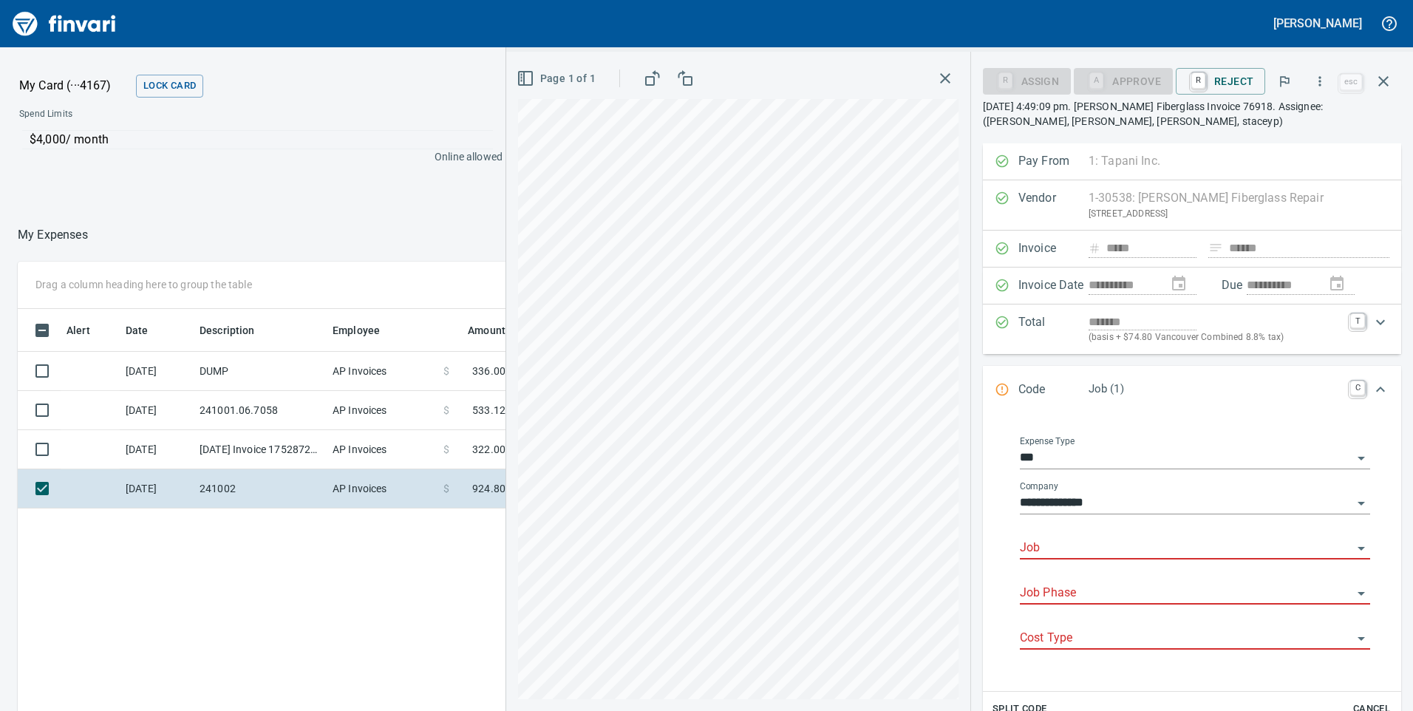
click at [1059, 551] on input "Job" at bounding box center [1186, 548] width 333 height 21
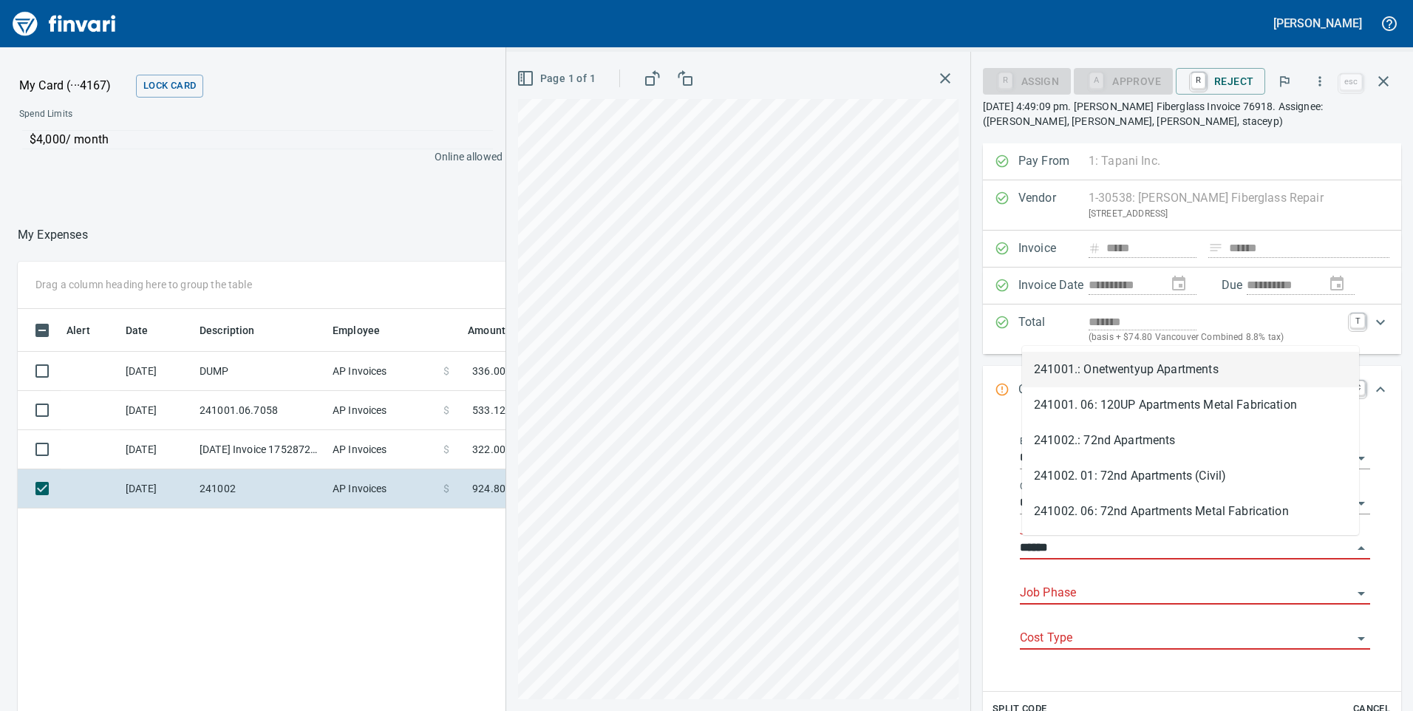
scroll to position [537, 986]
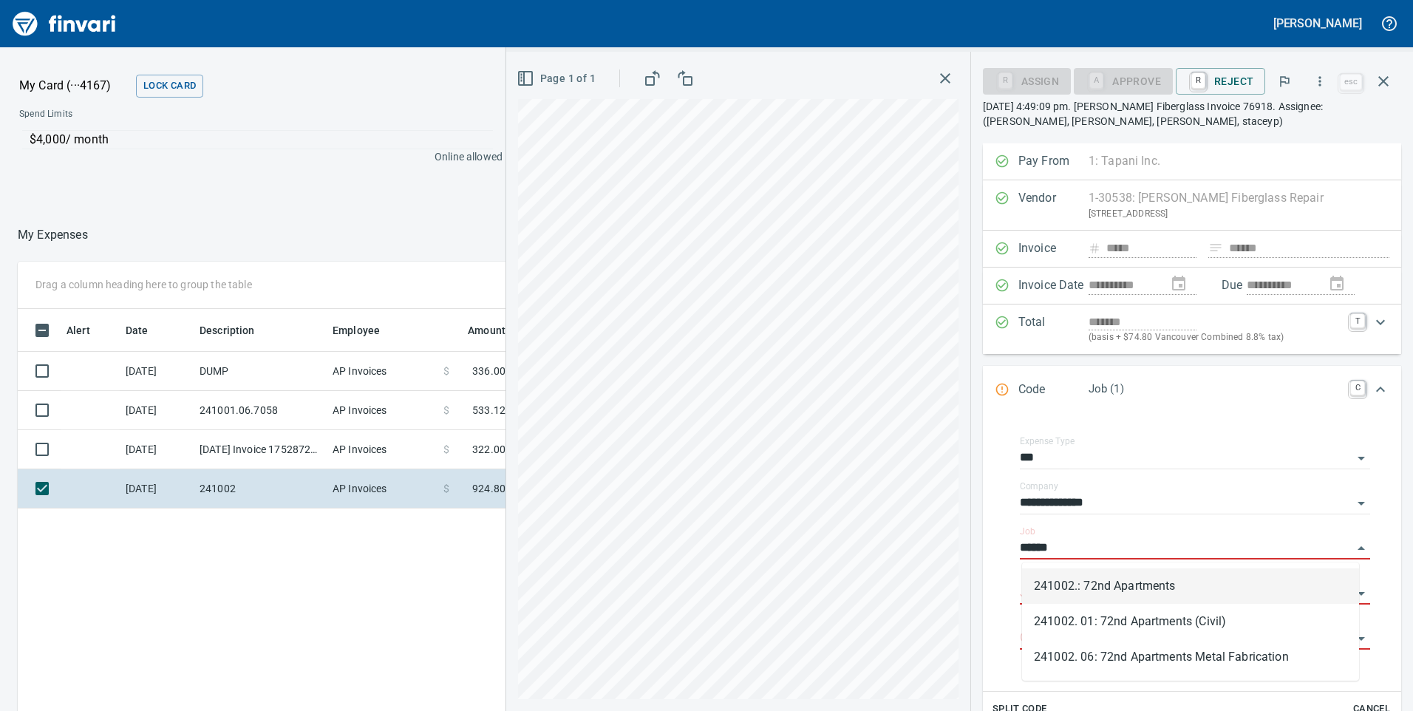
click at [1092, 580] on li "241002.: 72nd Apartments" at bounding box center [1190, 585] width 337 height 35
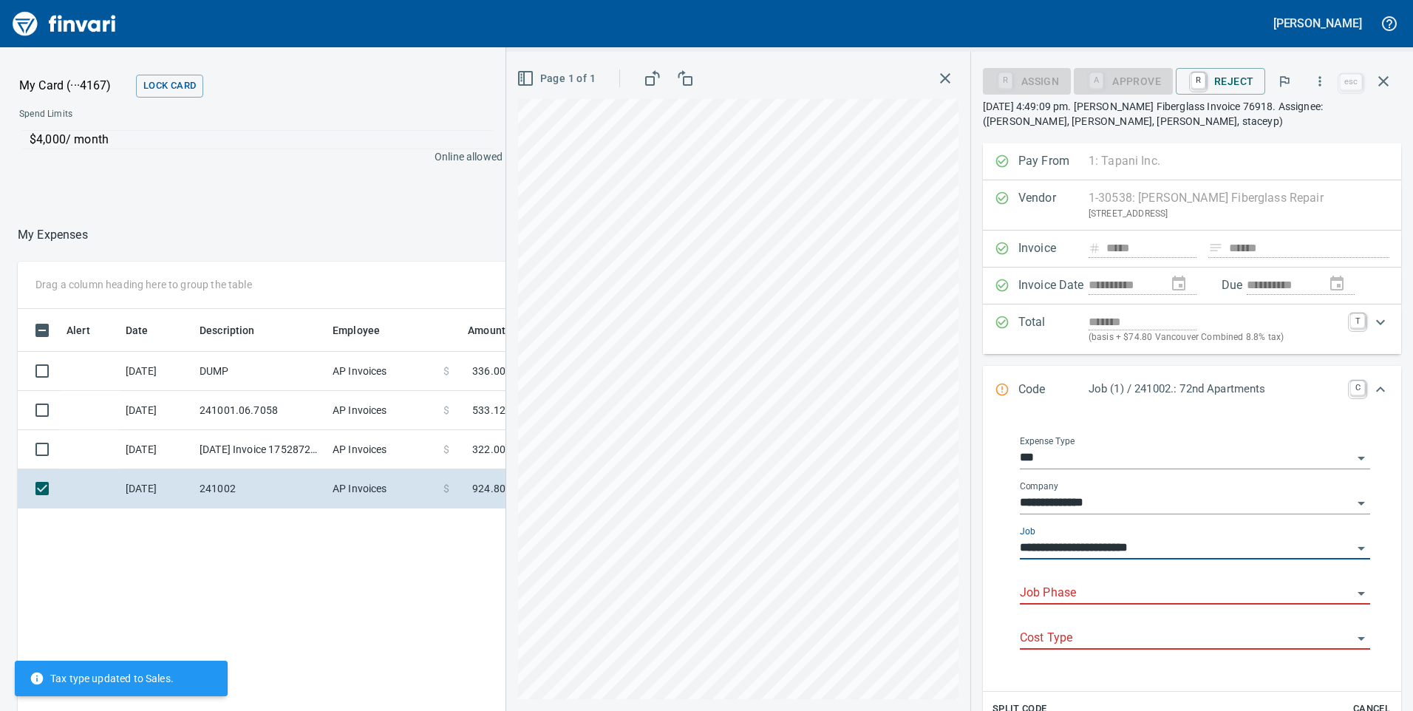
type input "**********"
click at [1098, 589] on input "Job Phase" at bounding box center [1186, 593] width 333 height 21
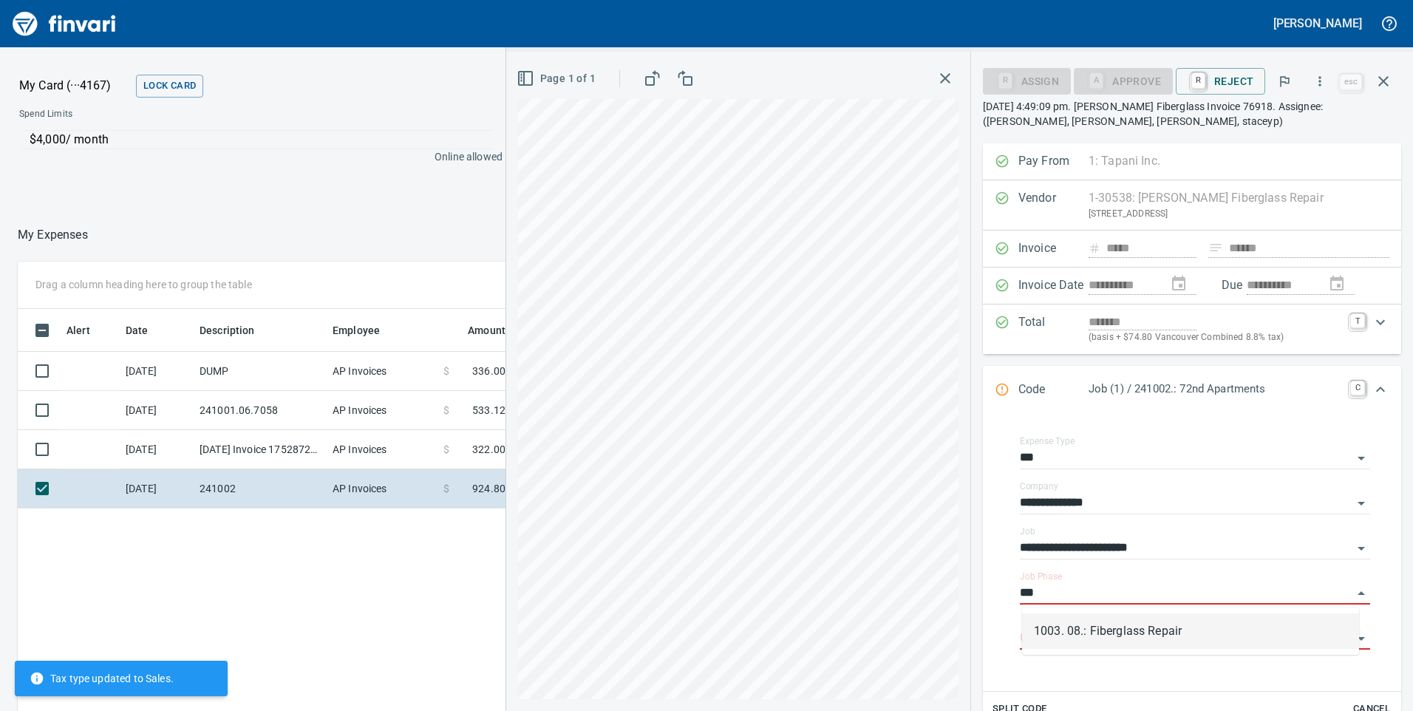
click at [1208, 636] on li "1003. 08.: Fiberglass Repair" at bounding box center [1190, 630] width 337 height 35
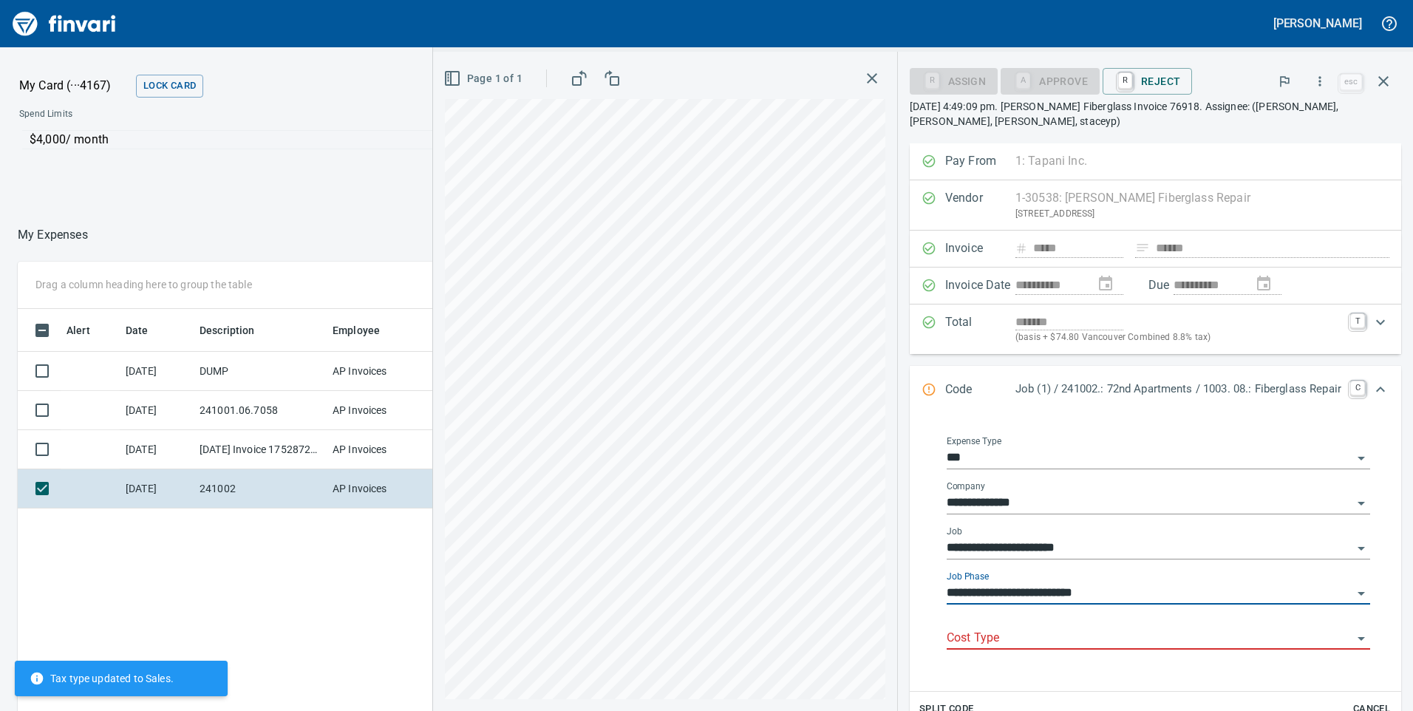
type input "**********"
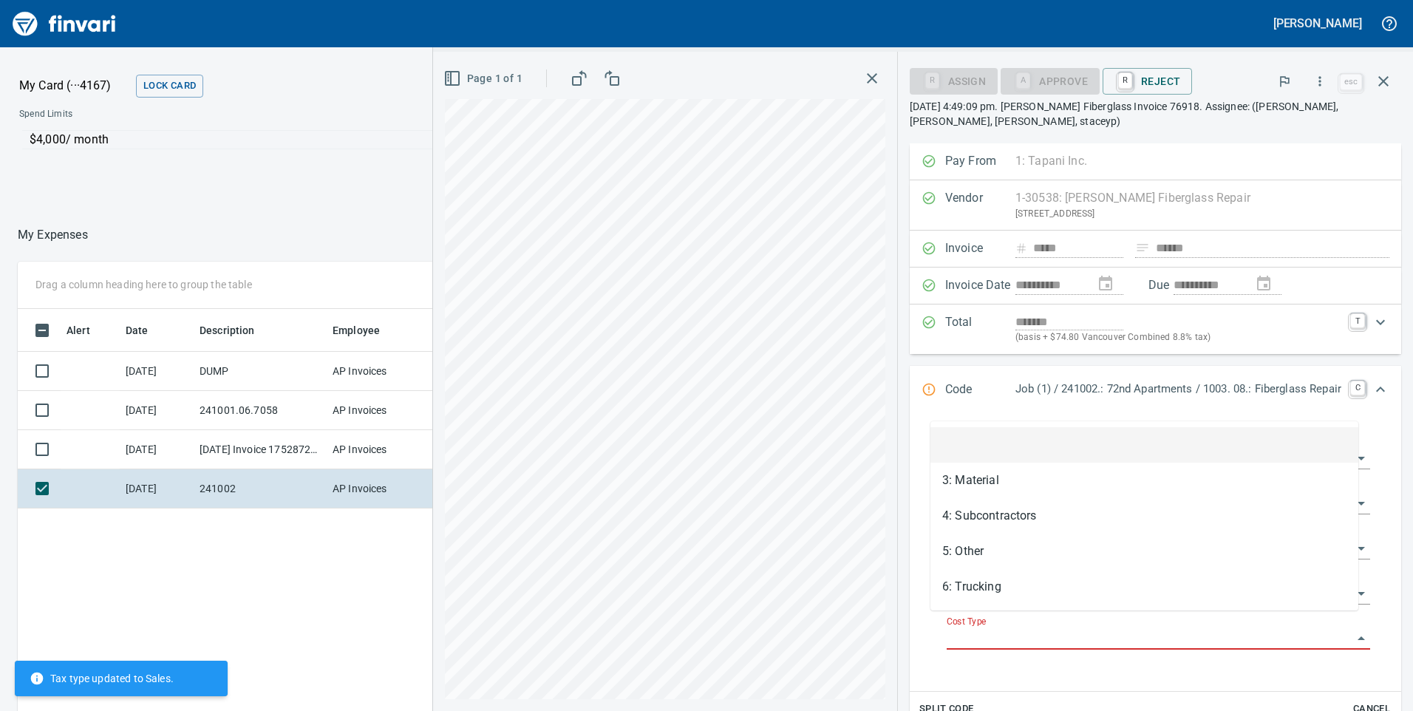
click at [1047, 628] on input "Cost Type" at bounding box center [1150, 638] width 406 height 21
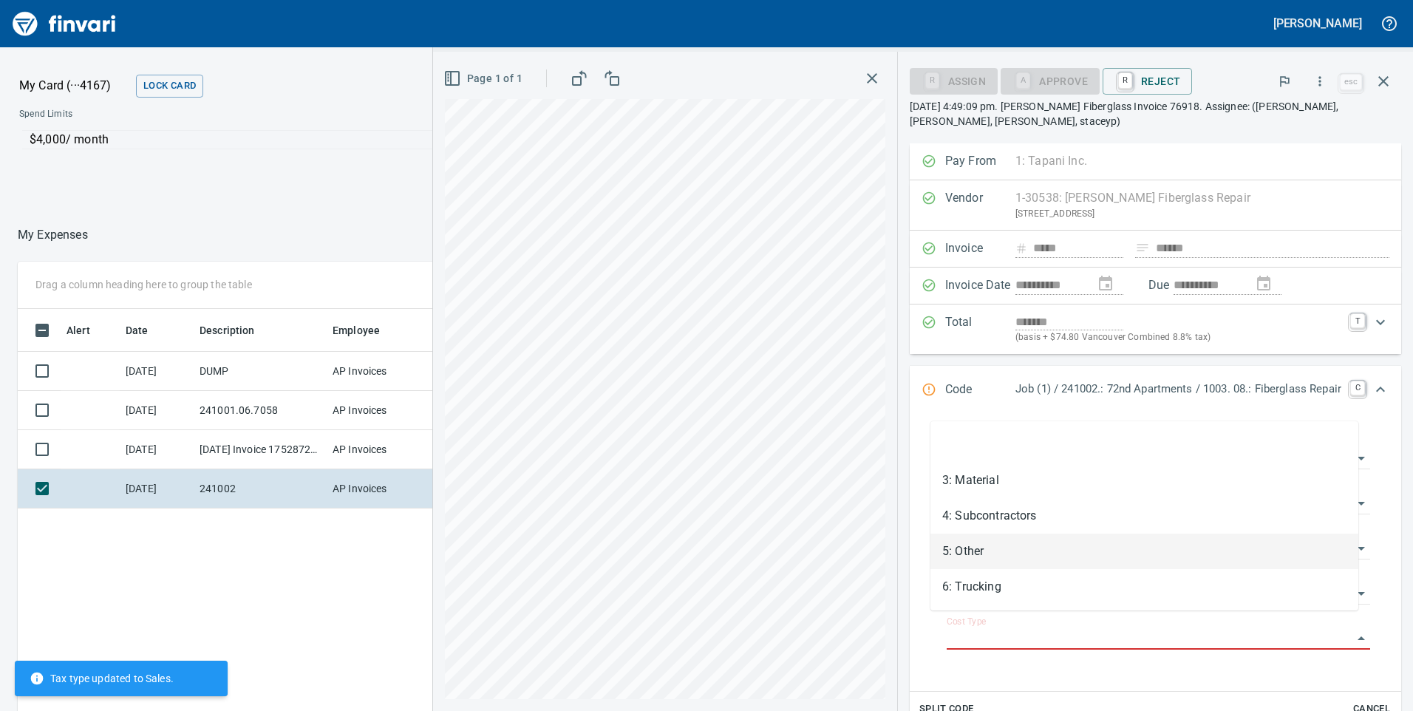
click at [1010, 555] on li "5: Other" at bounding box center [1144, 551] width 428 height 35
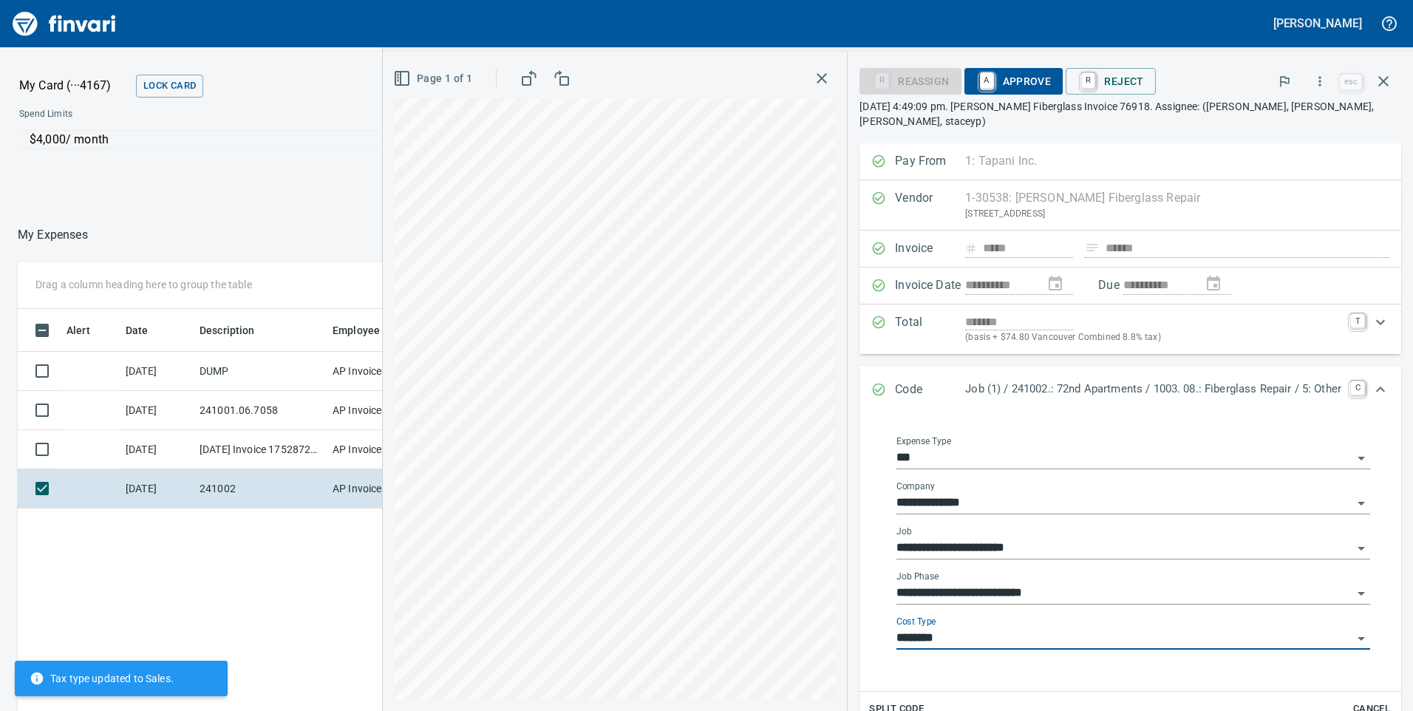
type input "********"
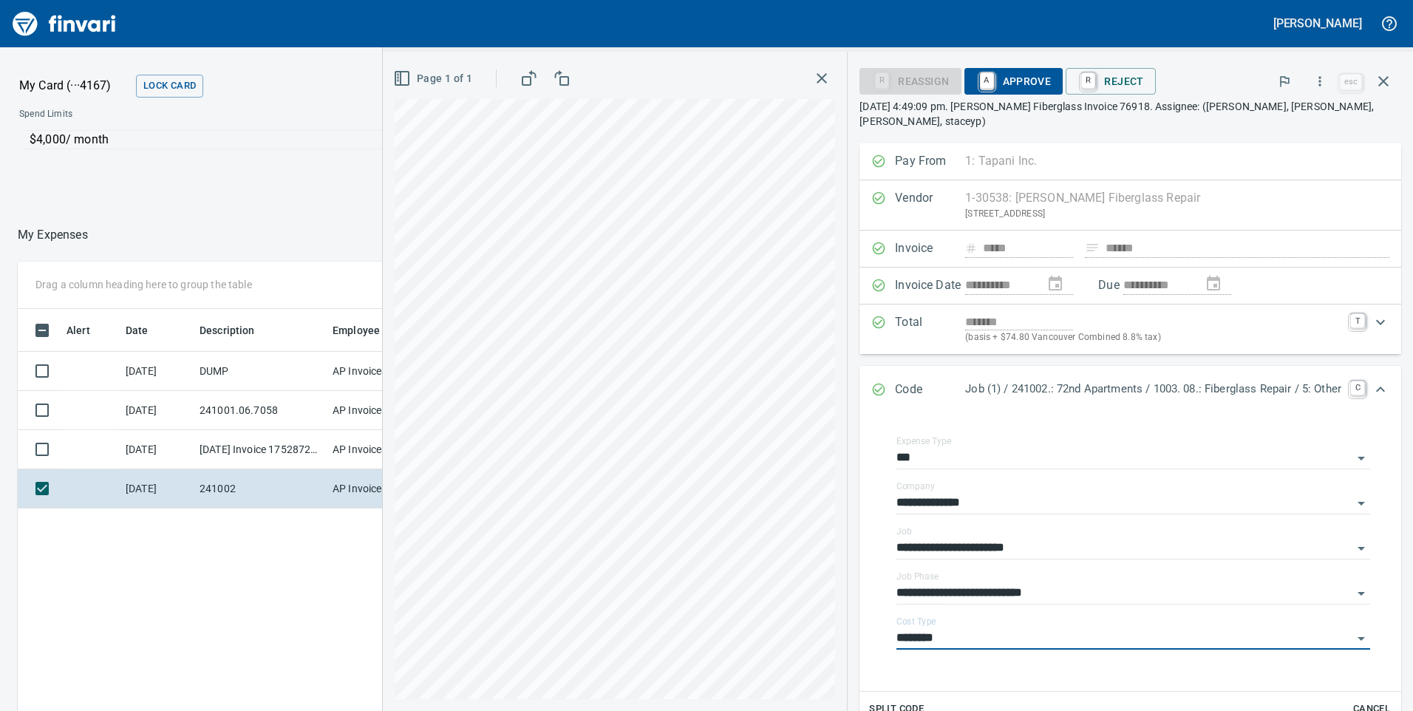
click at [1010, 79] on span "A Approve" at bounding box center [1013, 81] width 75 height 25
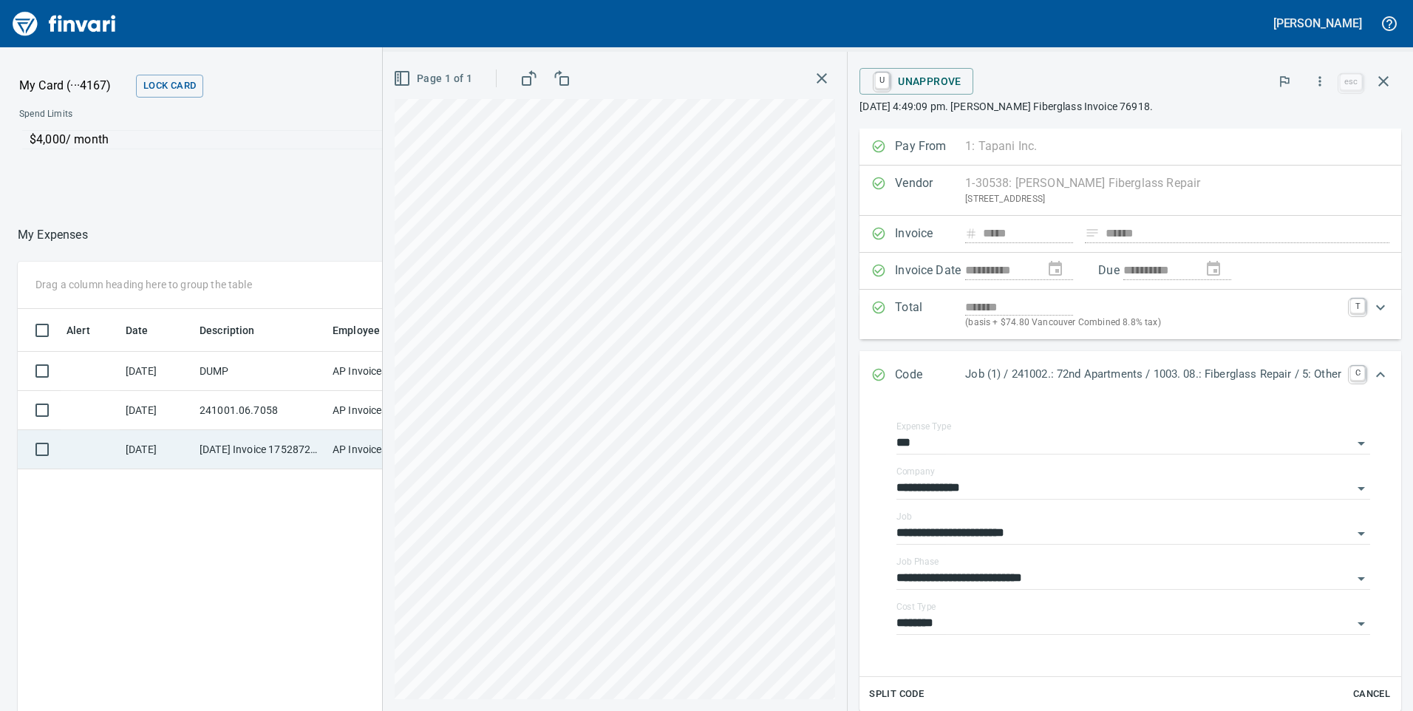
click at [282, 455] on td "[DATE] Invoice 175287288-0001 from Sunbelt Rentals, Inc (1-10986)" at bounding box center [260, 449] width 133 height 39
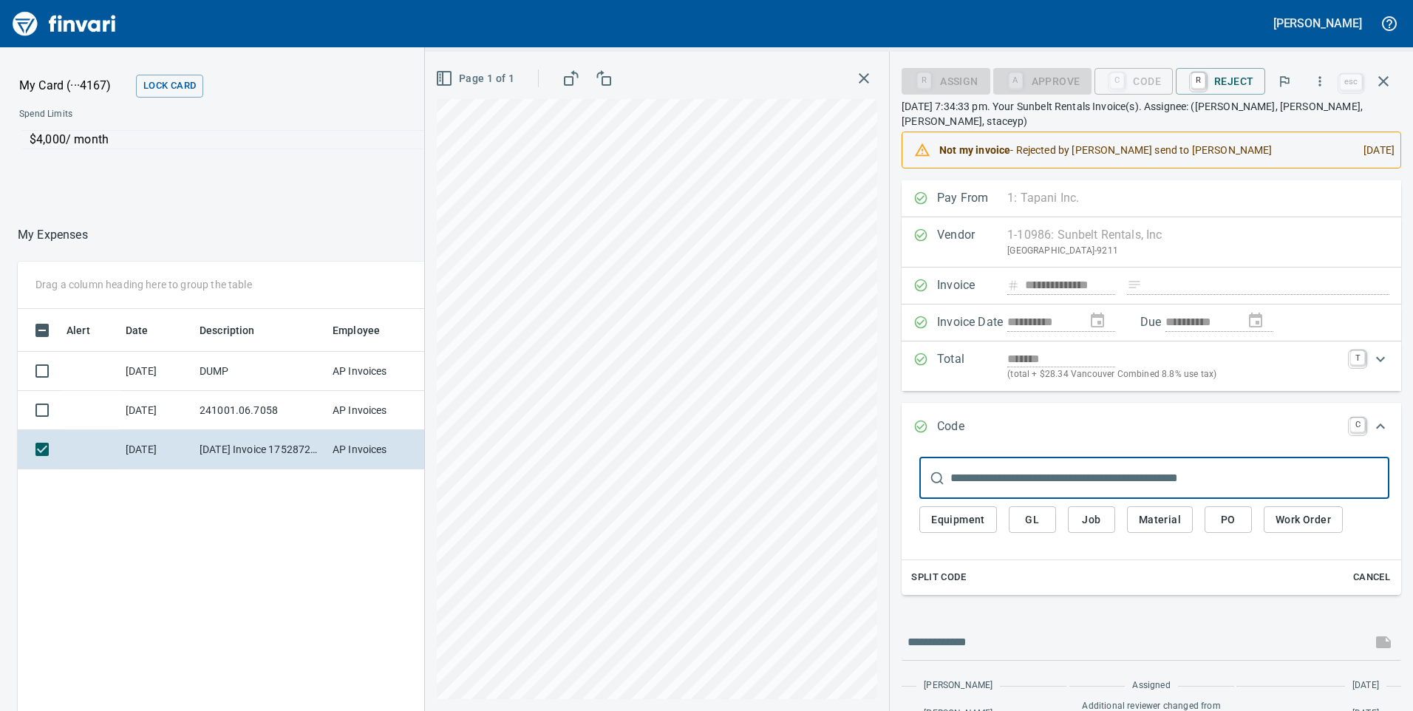
click at [1081, 520] on span "Job" at bounding box center [1092, 520] width 24 height 18
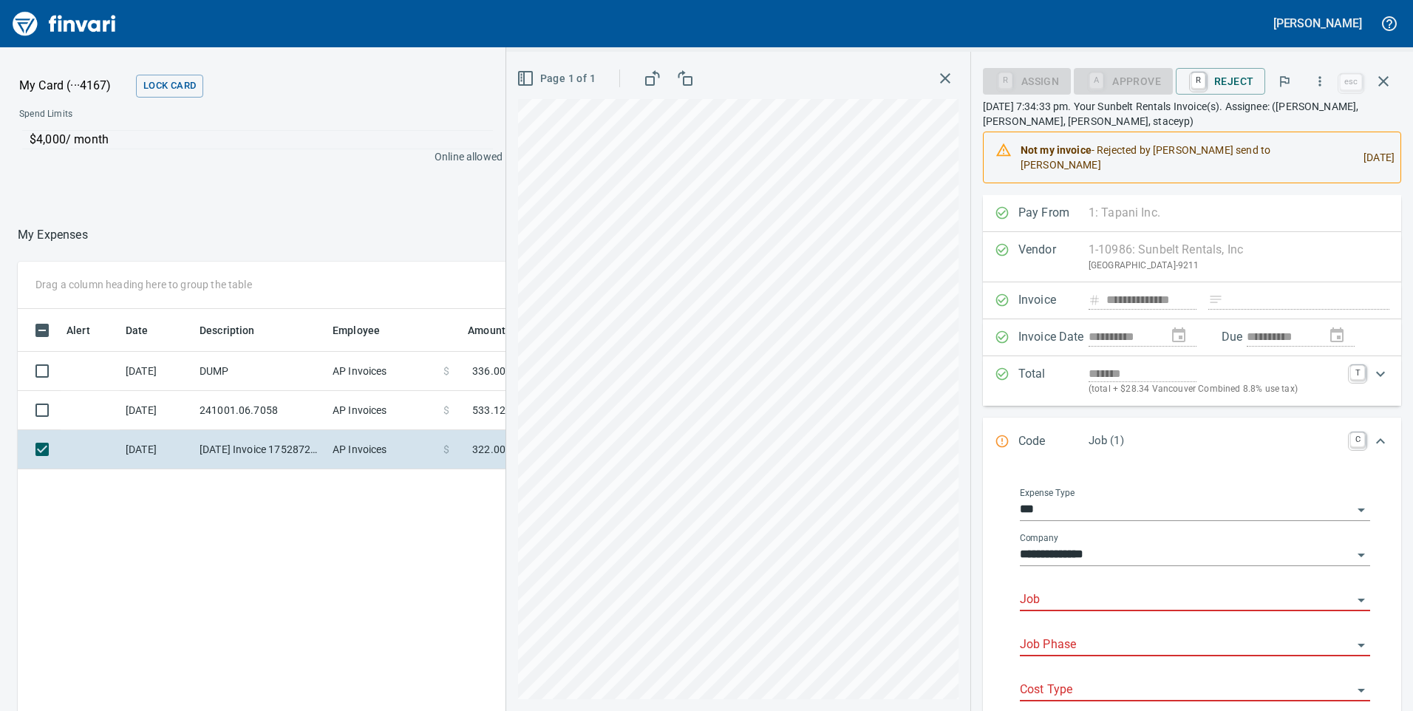
click at [1092, 590] on input "Job" at bounding box center [1186, 600] width 333 height 21
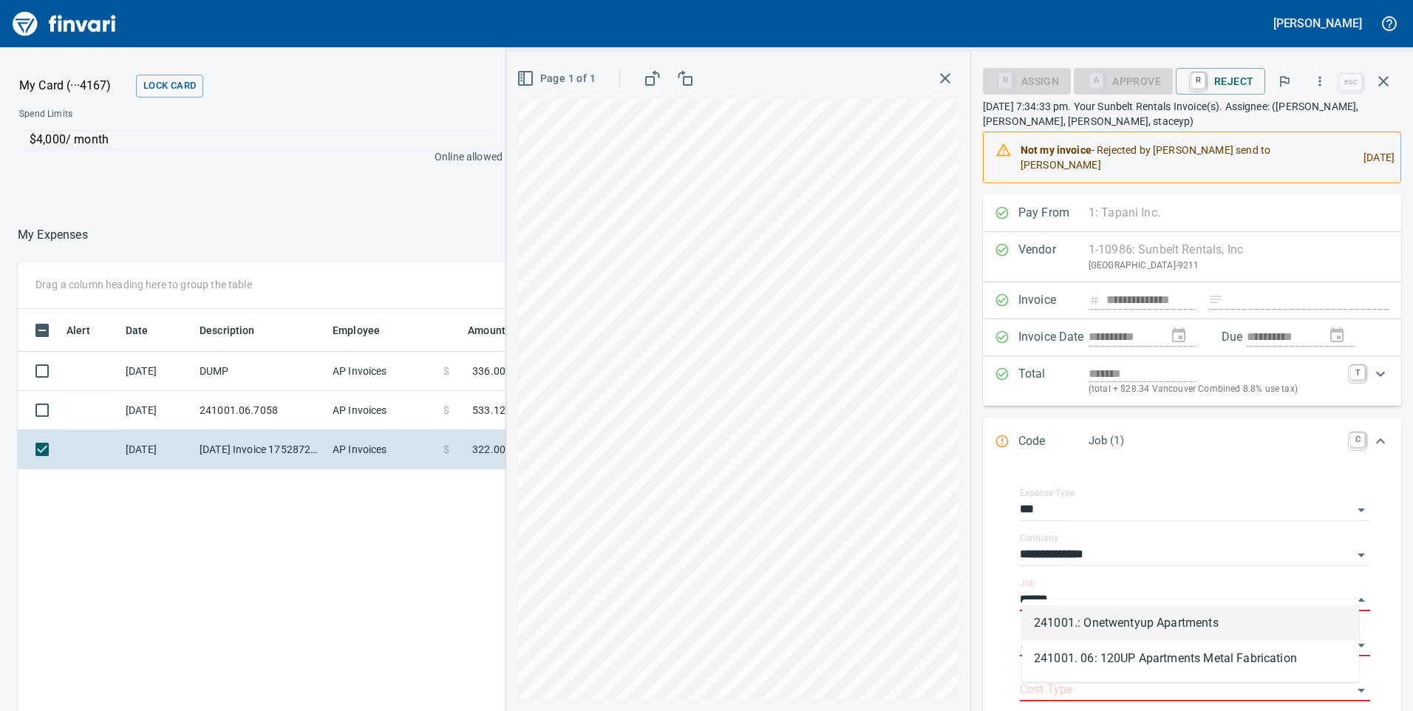
click at [1098, 612] on li "241001.: Onetwentyup Apartments" at bounding box center [1190, 622] width 337 height 35
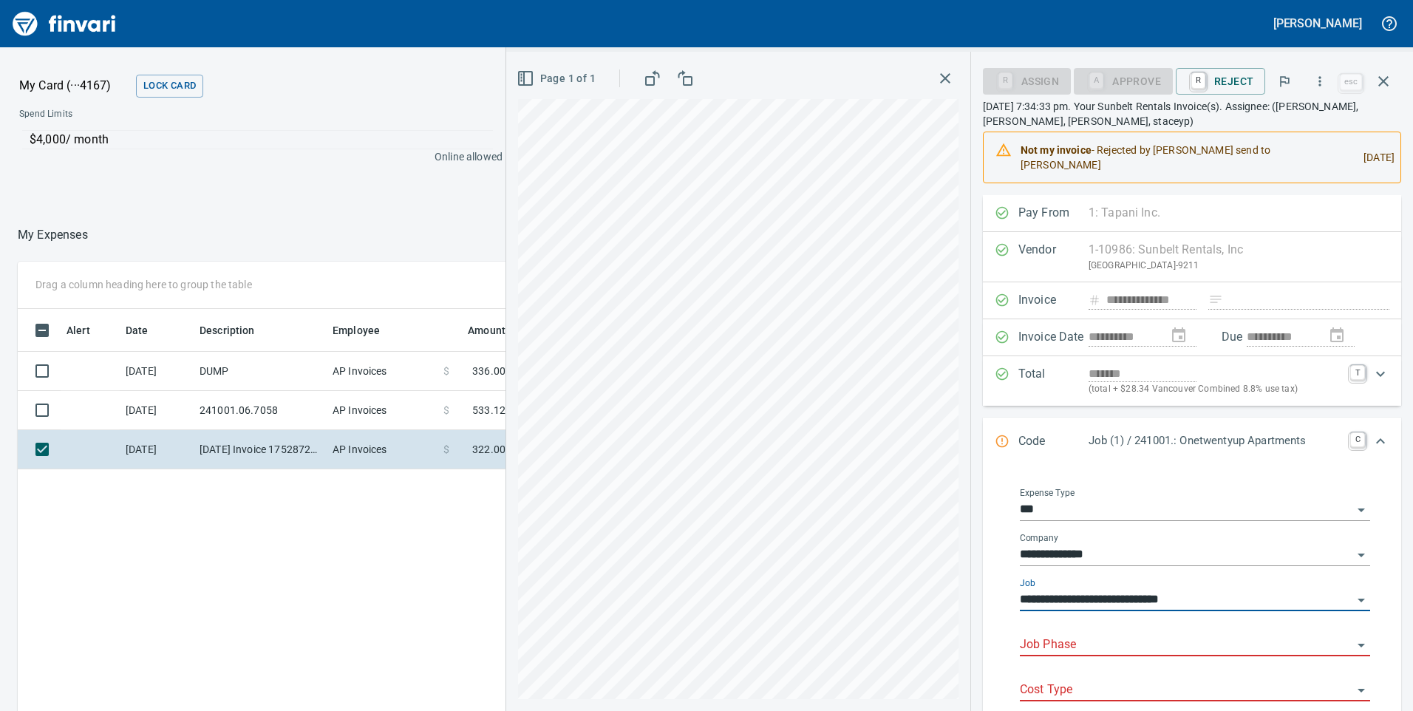
type input "**********"
click at [1092, 635] on input "Job Phase" at bounding box center [1186, 645] width 333 height 21
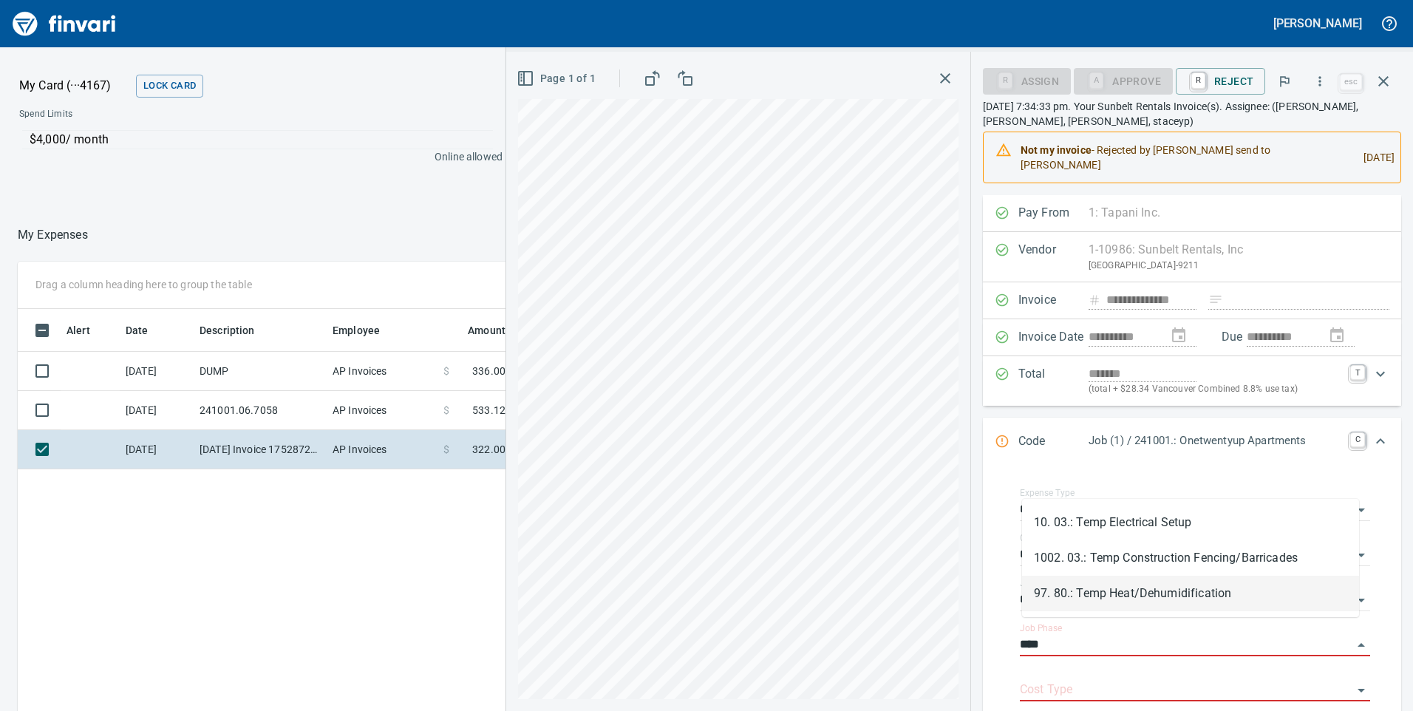
click at [1125, 596] on li "97. 80.: Temp Heat/Dehumidification" at bounding box center [1190, 593] width 337 height 35
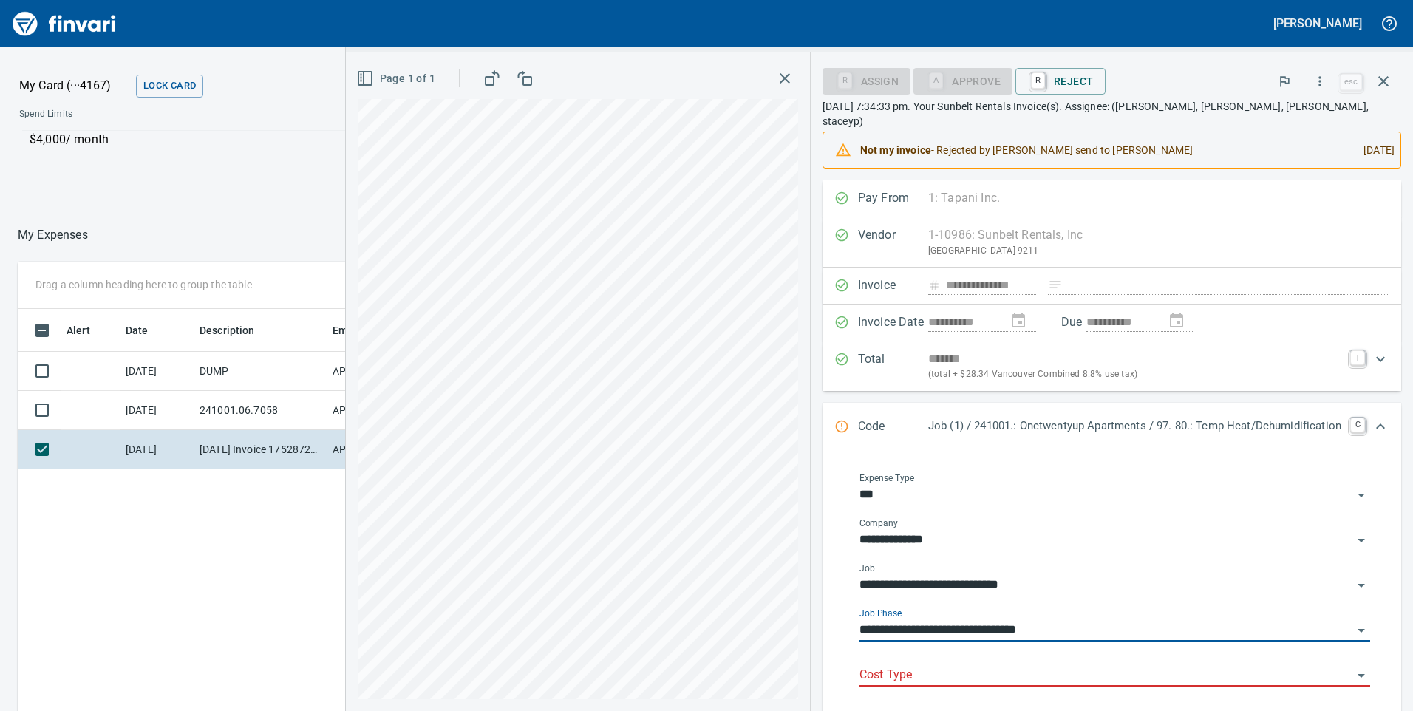
type input "**********"
click at [1030, 665] on input "Cost Type" at bounding box center [1106, 675] width 493 height 21
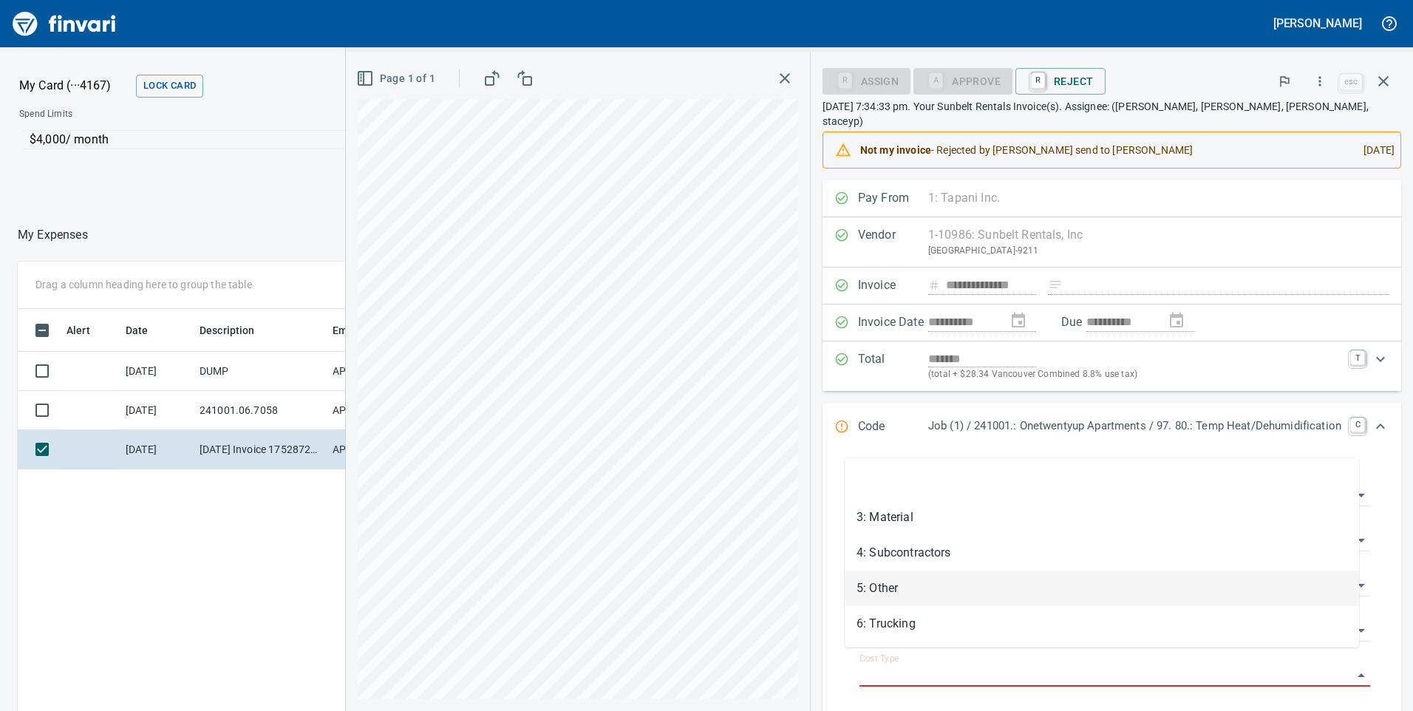
click at [884, 589] on li "5: Other" at bounding box center [1102, 588] width 514 height 35
type input "********"
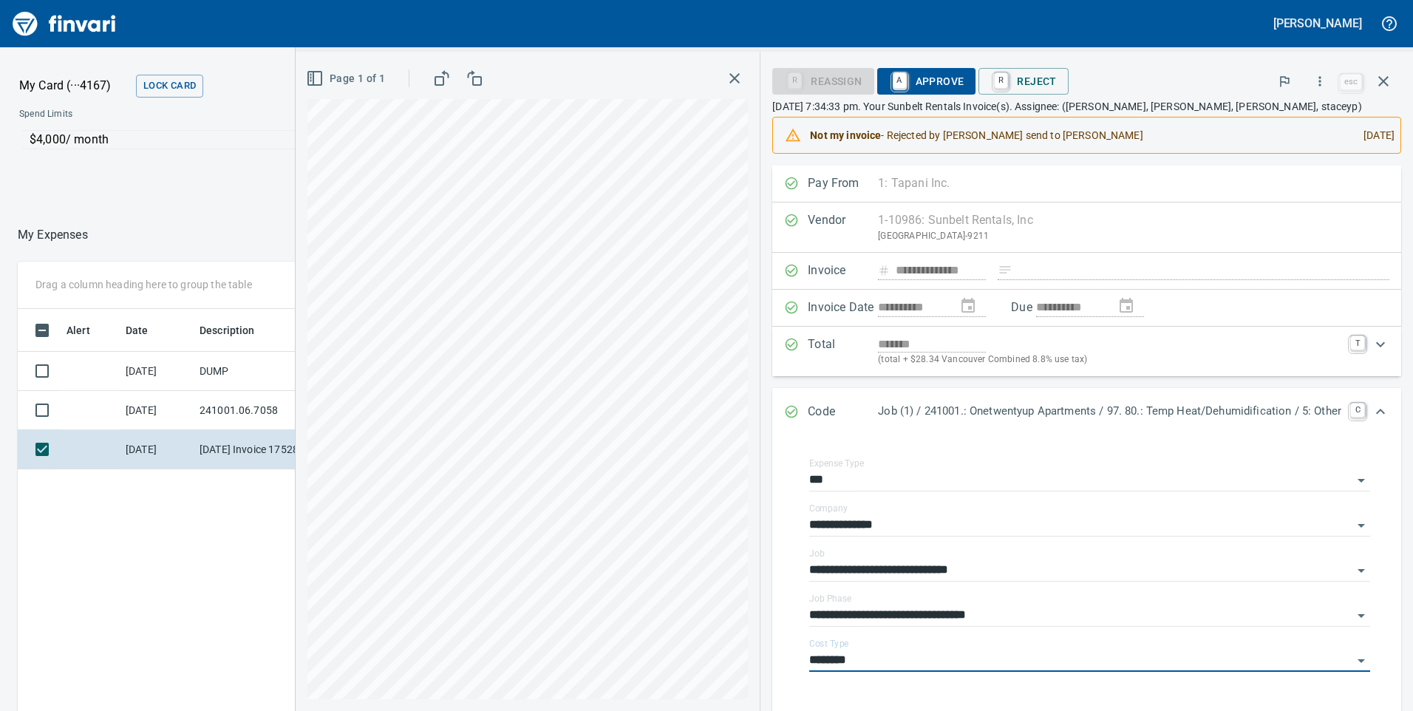
click at [922, 78] on span "A Approve" at bounding box center [926, 81] width 75 height 25
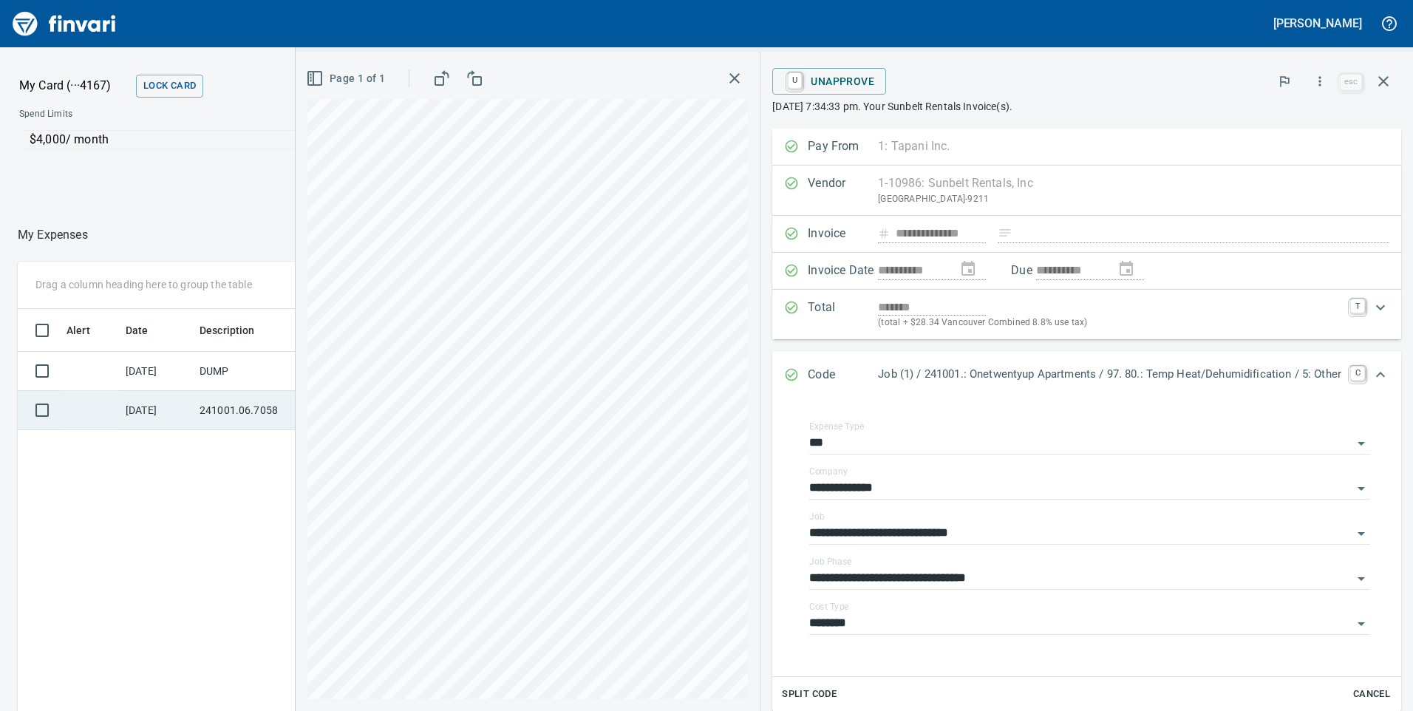
click at [210, 417] on td "241001.06.7058" at bounding box center [260, 410] width 133 height 39
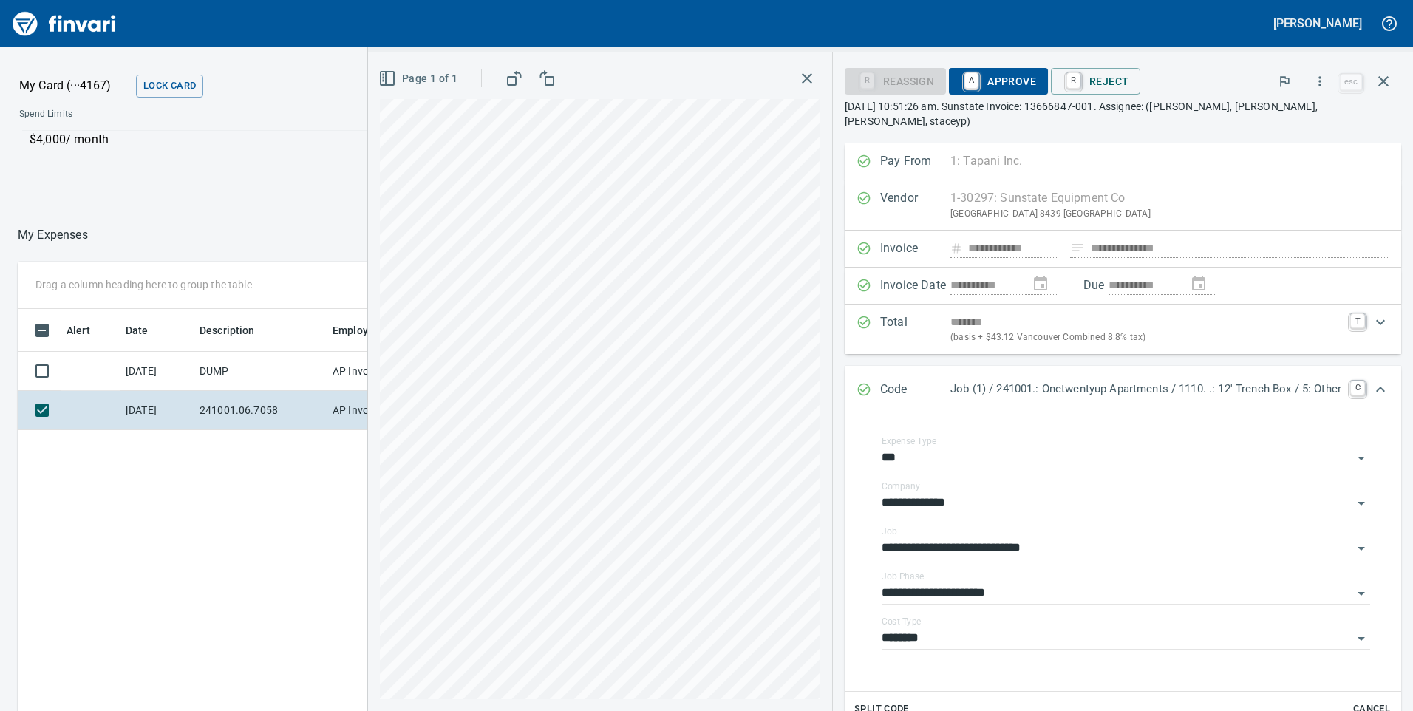
click at [990, 74] on span "A Approve" at bounding box center [998, 81] width 75 height 25
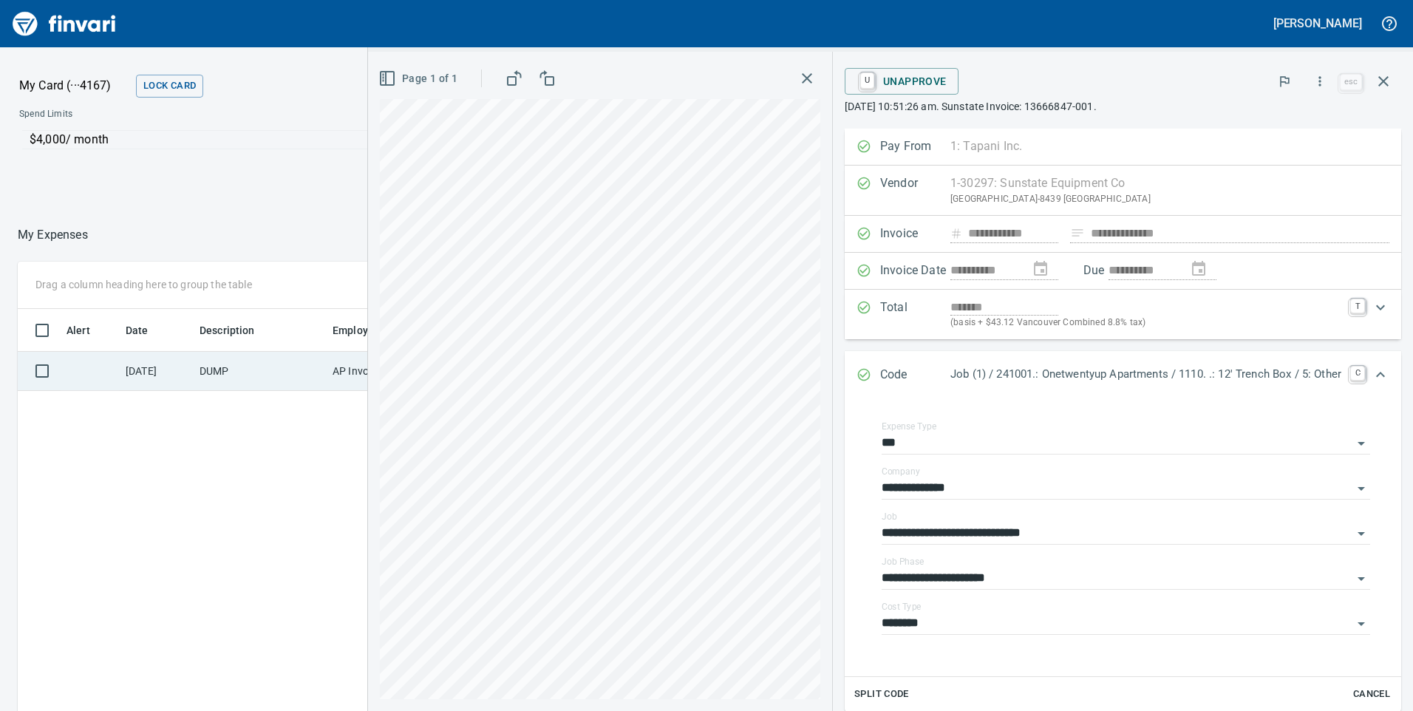
click at [255, 382] on td "DUMP" at bounding box center [260, 371] width 133 height 39
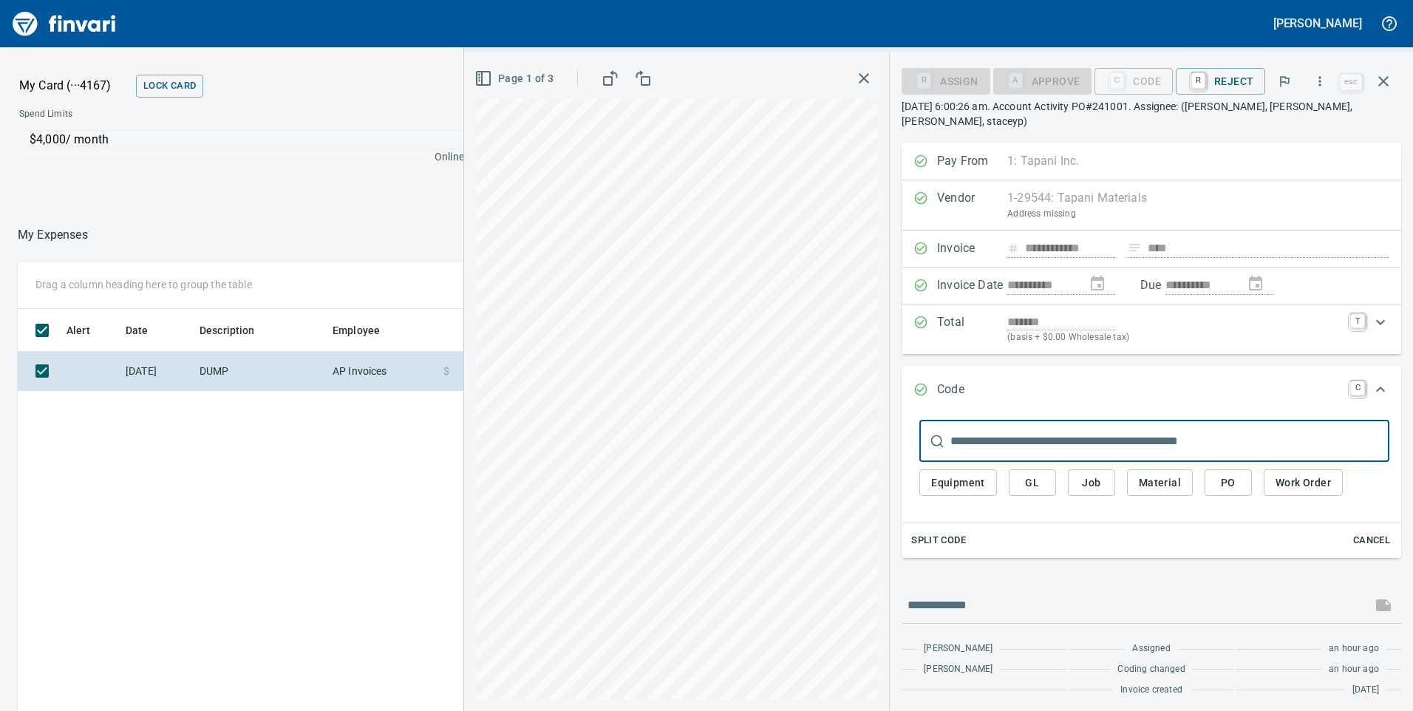
click at [1099, 474] on span "Job" at bounding box center [1092, 483] width 24 height 18
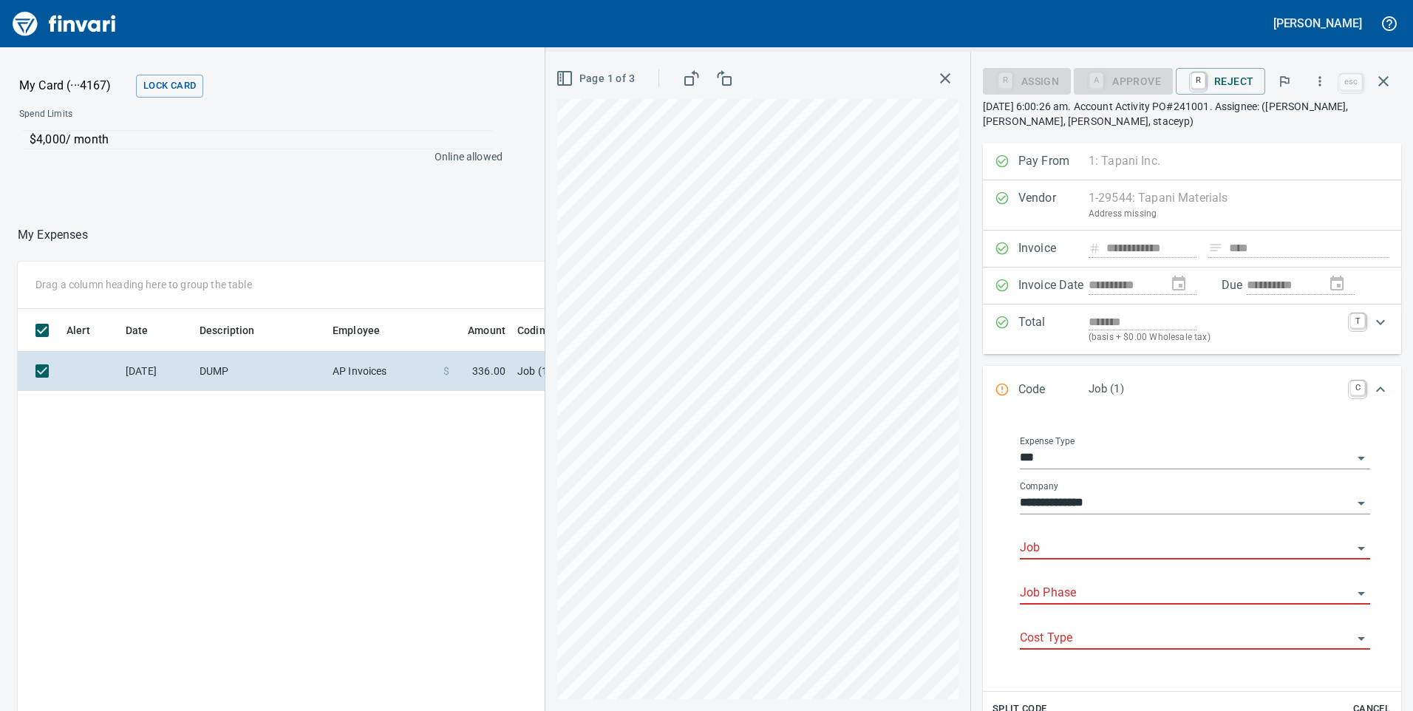
click at [1066, 535] on div "Job" at bounding box center [1195, 542] width 350 height 33
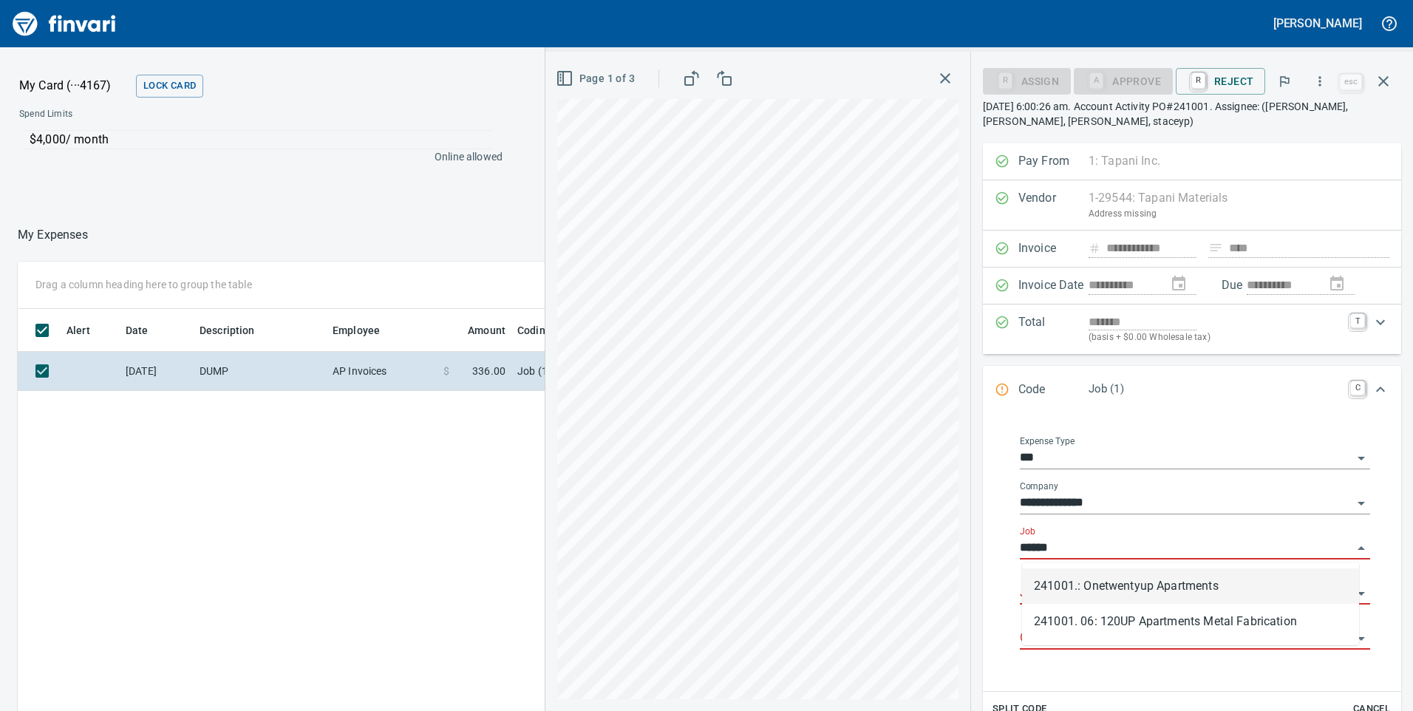
scroll to position [537, 986]
click at [1150, 587] on li "241001.: Onetwentyup Apartments" at bounding box center [1190, 585] width 337 height 35
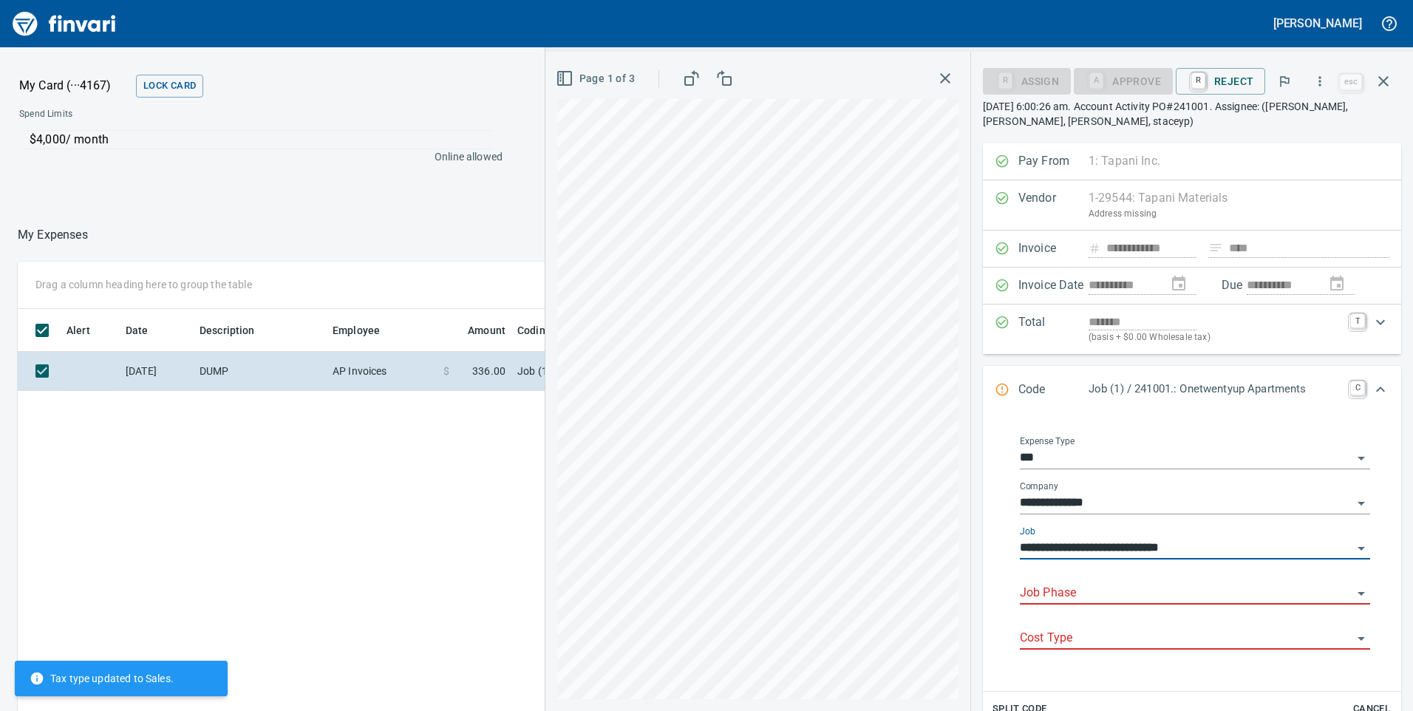
type input "**********"
click at [1076, 595] on input "Job Phase" at bounding box center [1186, 593] width 333 height 21
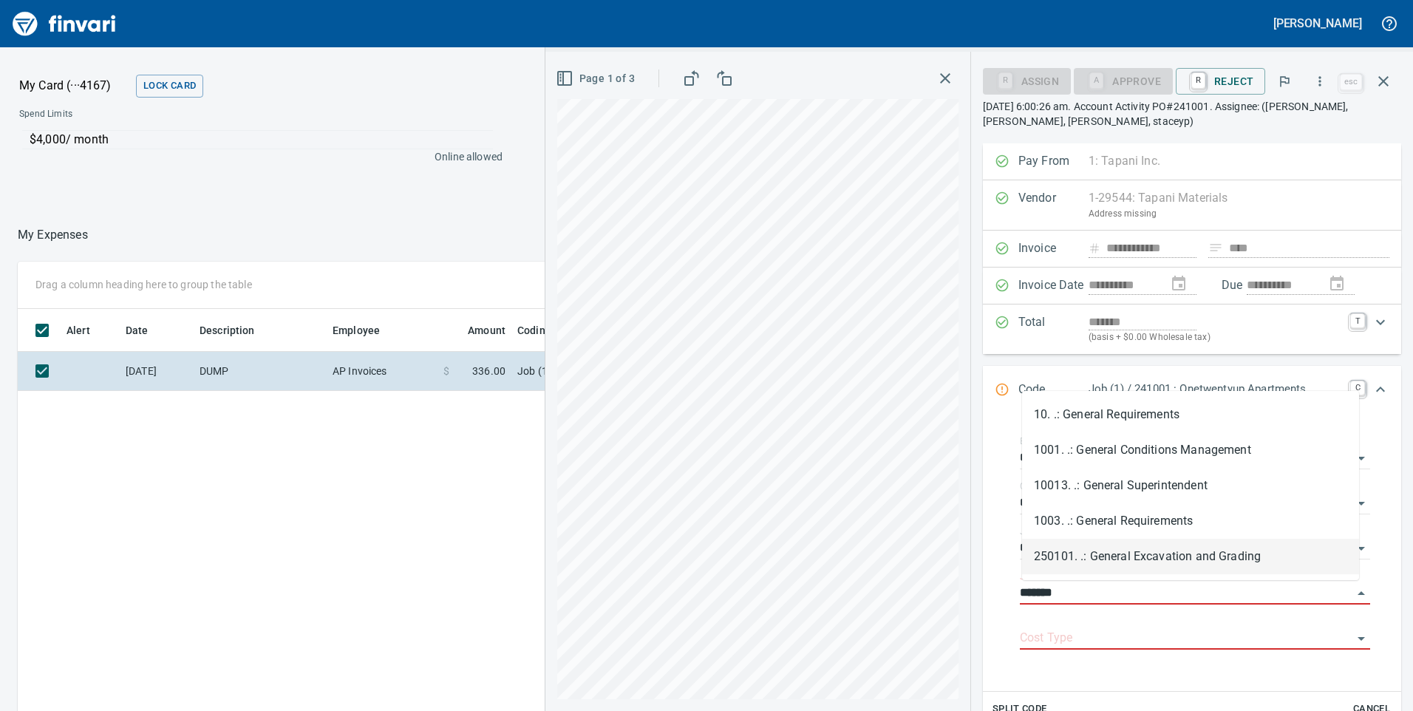
click at [1132, 560] on li "250101. .: General Excavation and Grading" at bounding box center [1190, 556] width 337 height 35
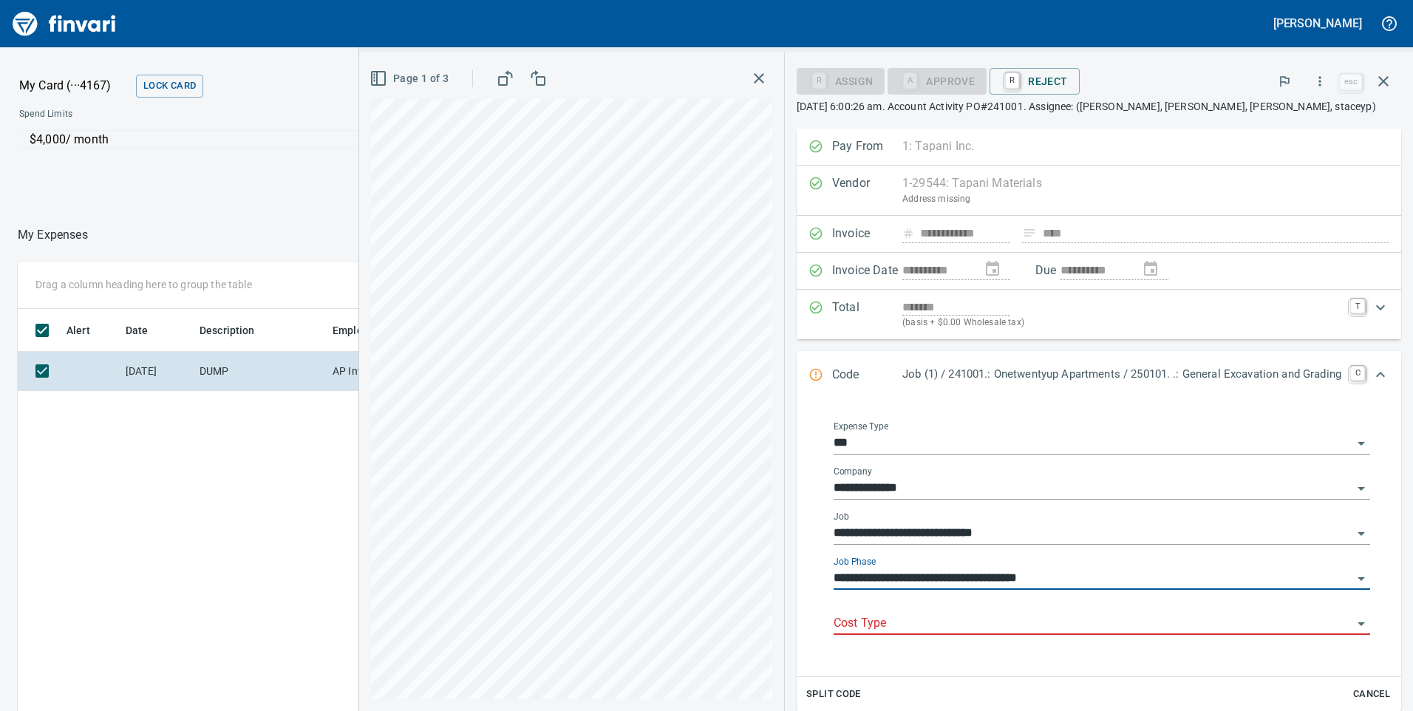
click at [1007, 633] on div at bounding box center [1102, 623] width 537 height 21
type input "**********"
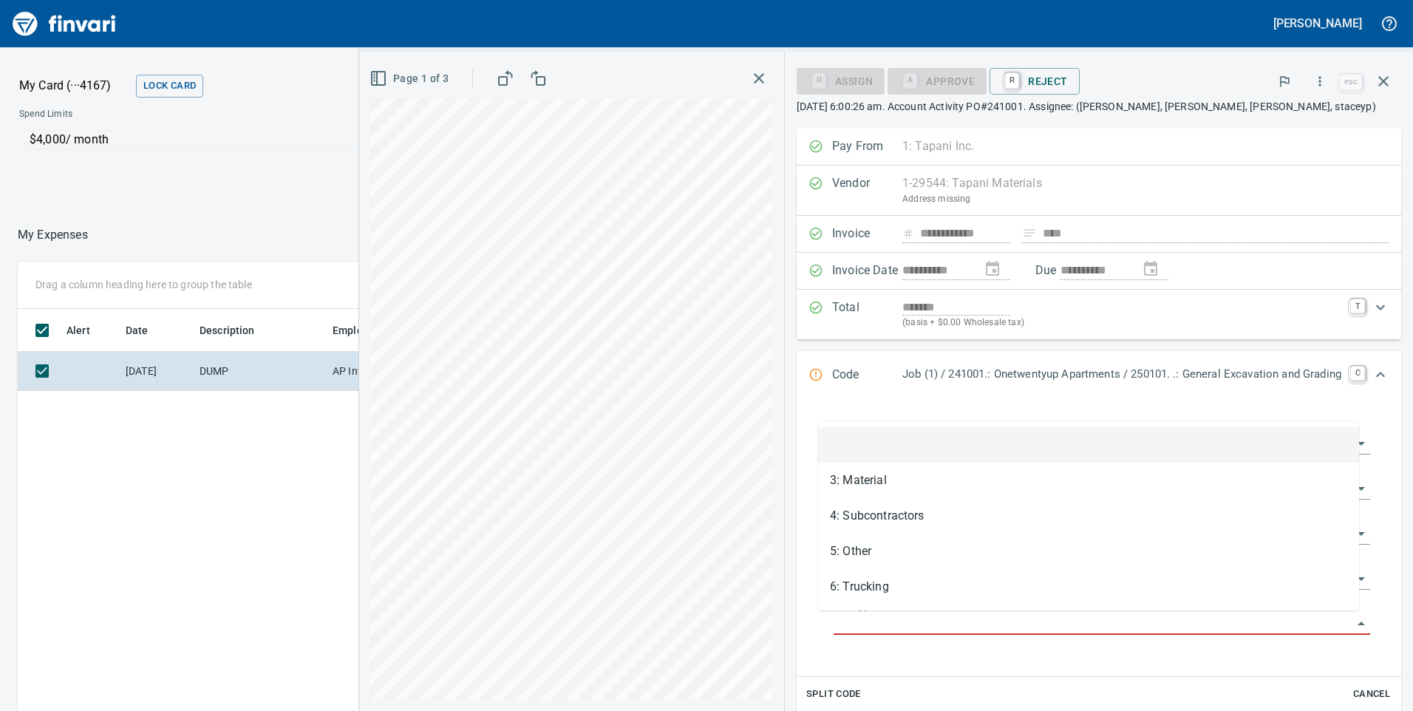
drag, startPoint x: 1004, startPoint y: 626, endPoint x: 978, endPoint y: 628, distance: 26.7
click at [1004, 626] on input "Cost Type" at bounding box center [1093, 623] width 519 height 21
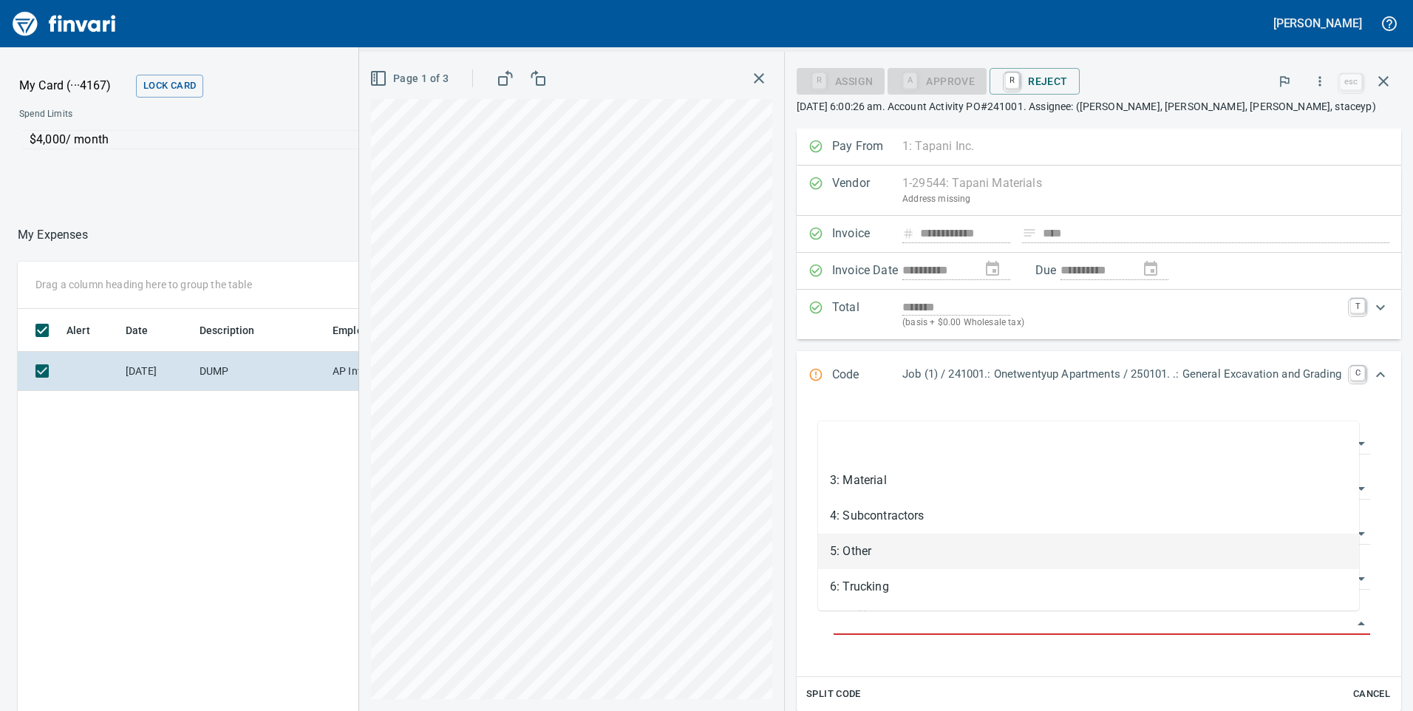
click at [865, 548] on li "5: Other" at bounding box center [1088, 551] width 541 height 35
type input "********"
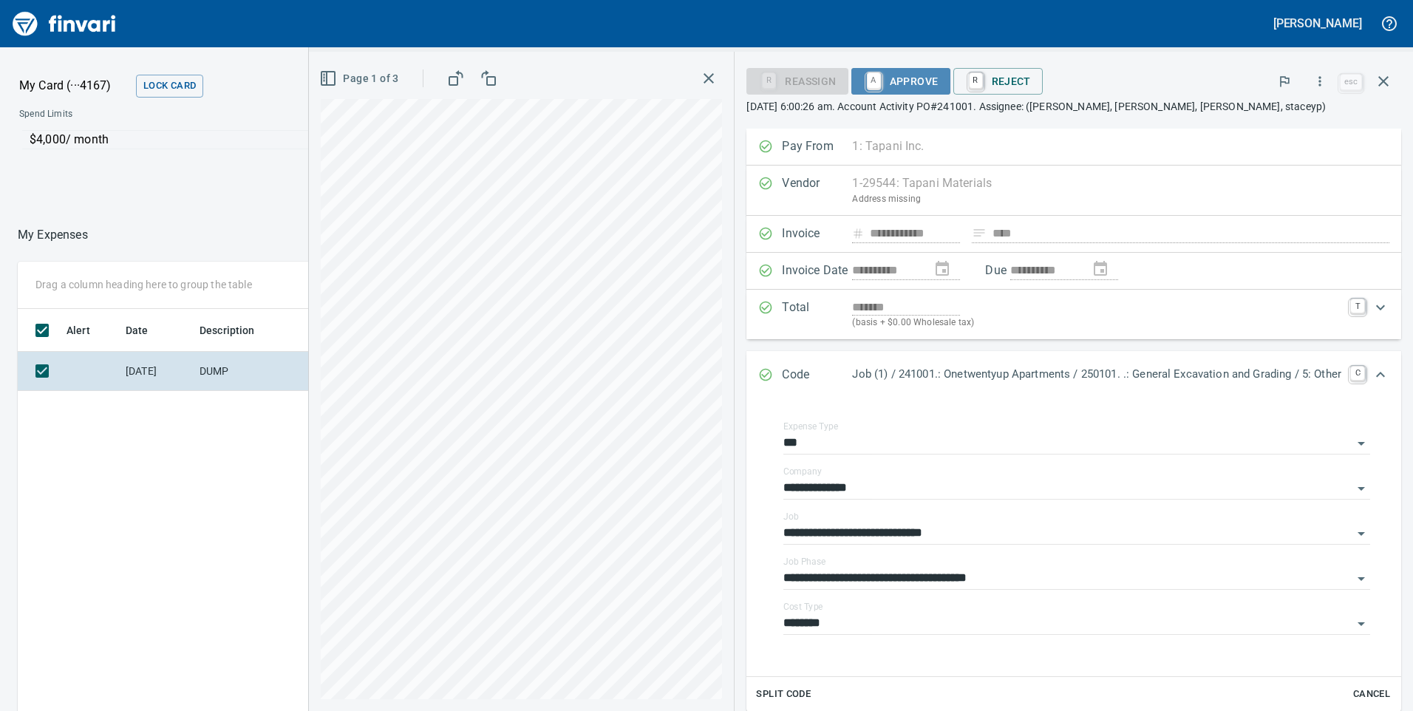
click at [876, 76] on span "A Approve" at bounding box center [900, 81] width 75 height 25
